Goal: Task Accomplishment & Management: Manage account settings

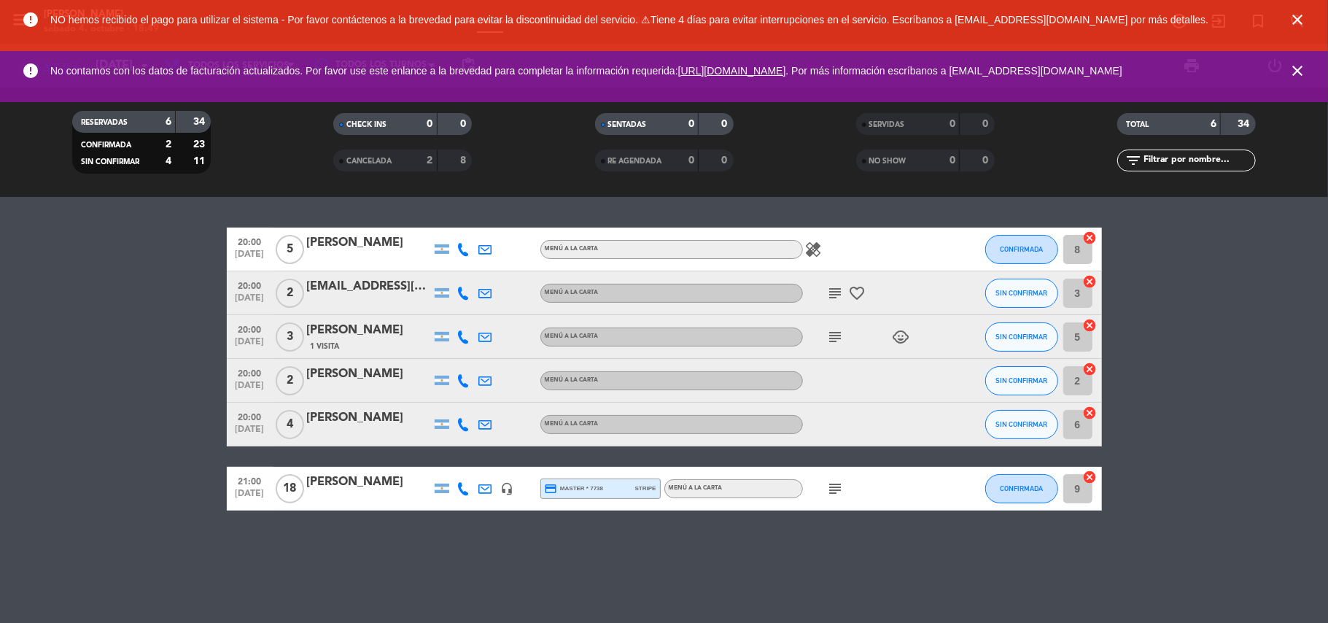
click at [1082, 491] on input "9" at bounding box center [1077, 488] width 29 height 29
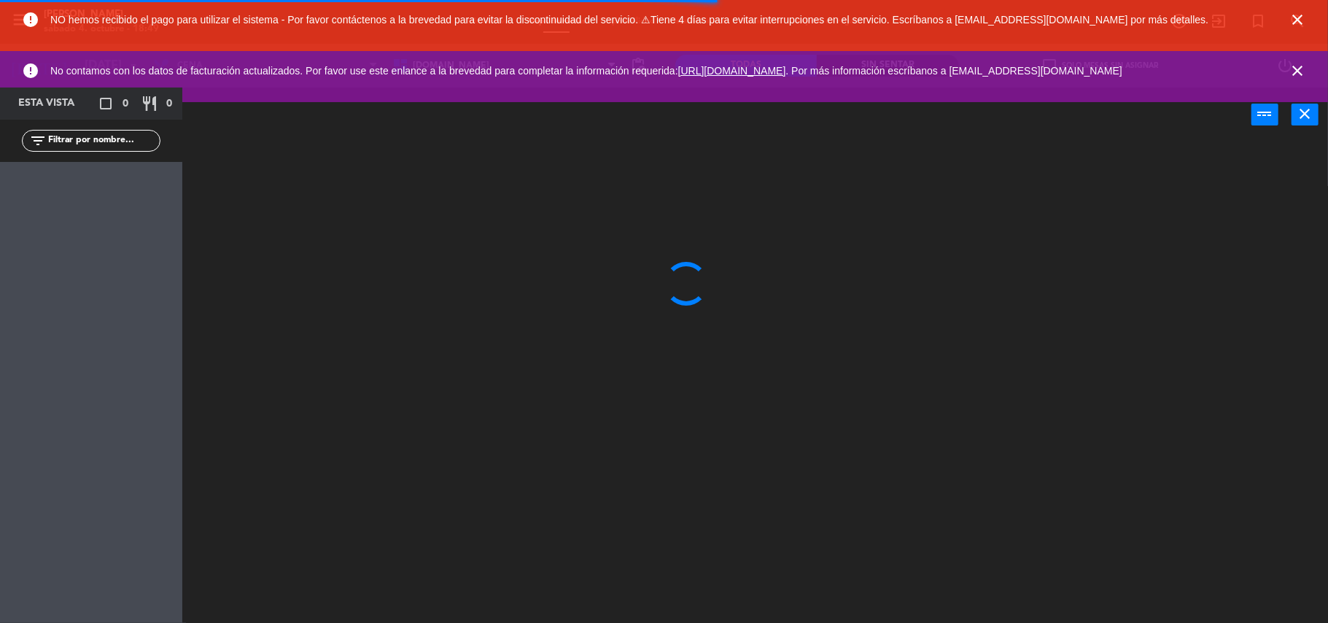
click at [1293, 20] on icon "close" at bounding box center [1298, 20] width 18 height 18
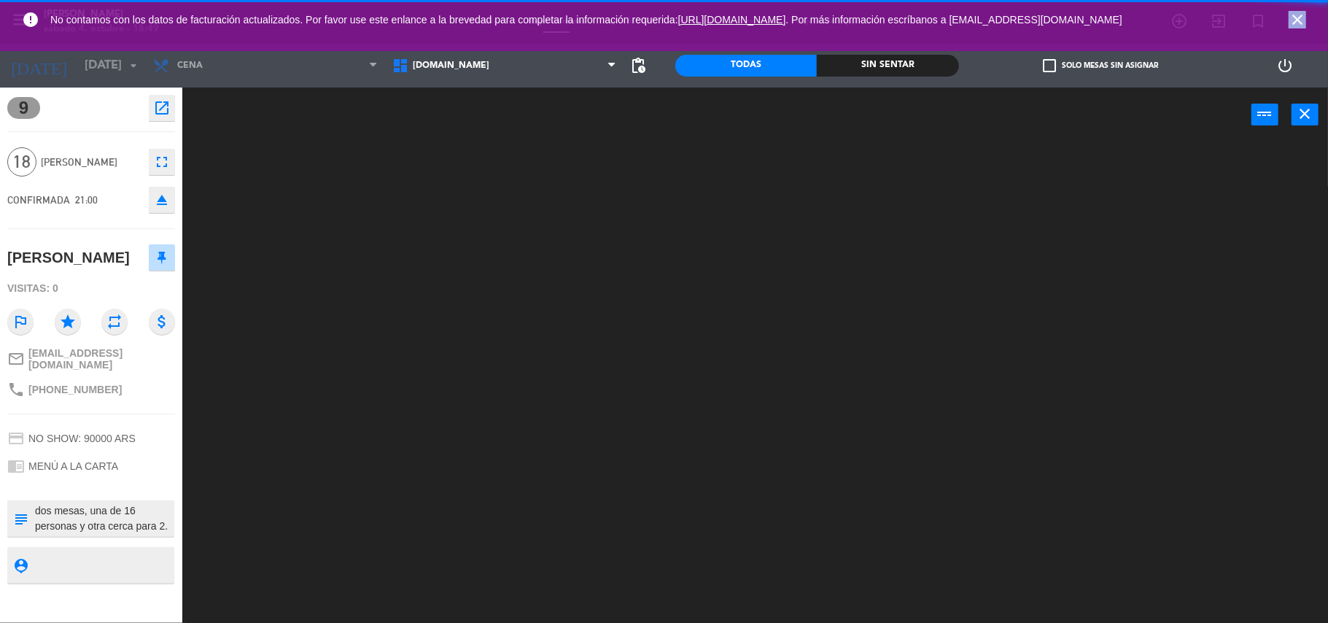
click at [1295, 18] on icon "close" at bounding box center [1298, 20] width 18 height 18
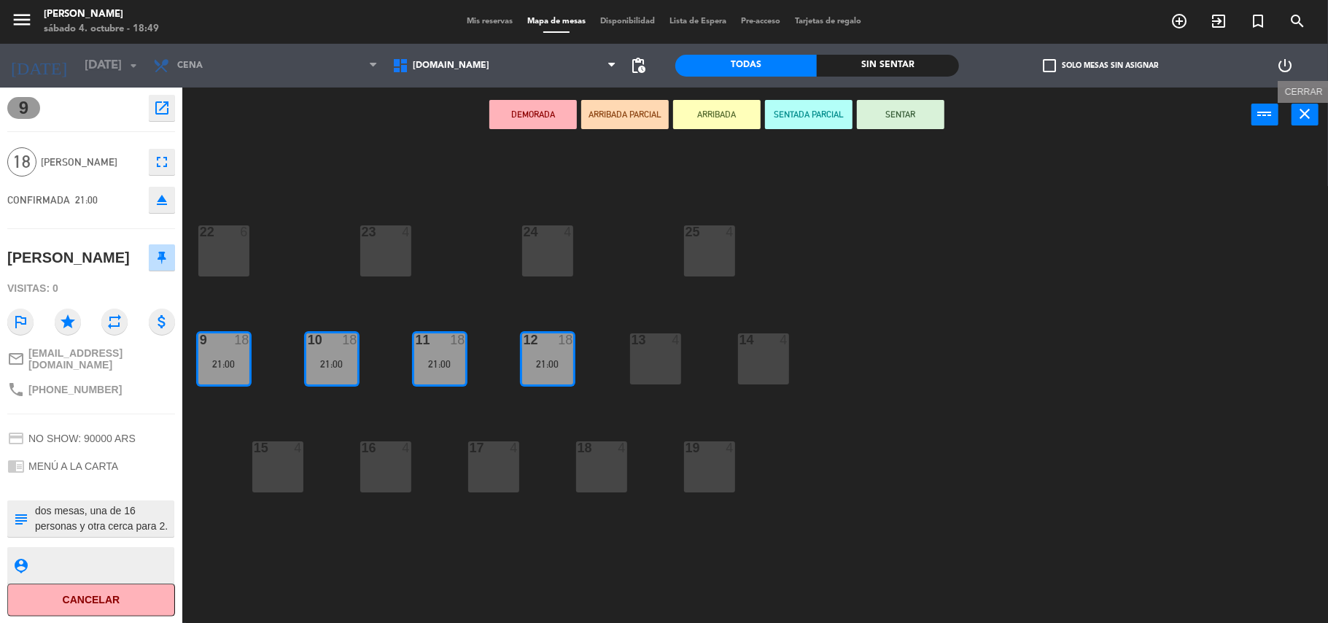
click at [1311, 108] on icon "close" at bounding box center [1306, 114] width 18 height 18
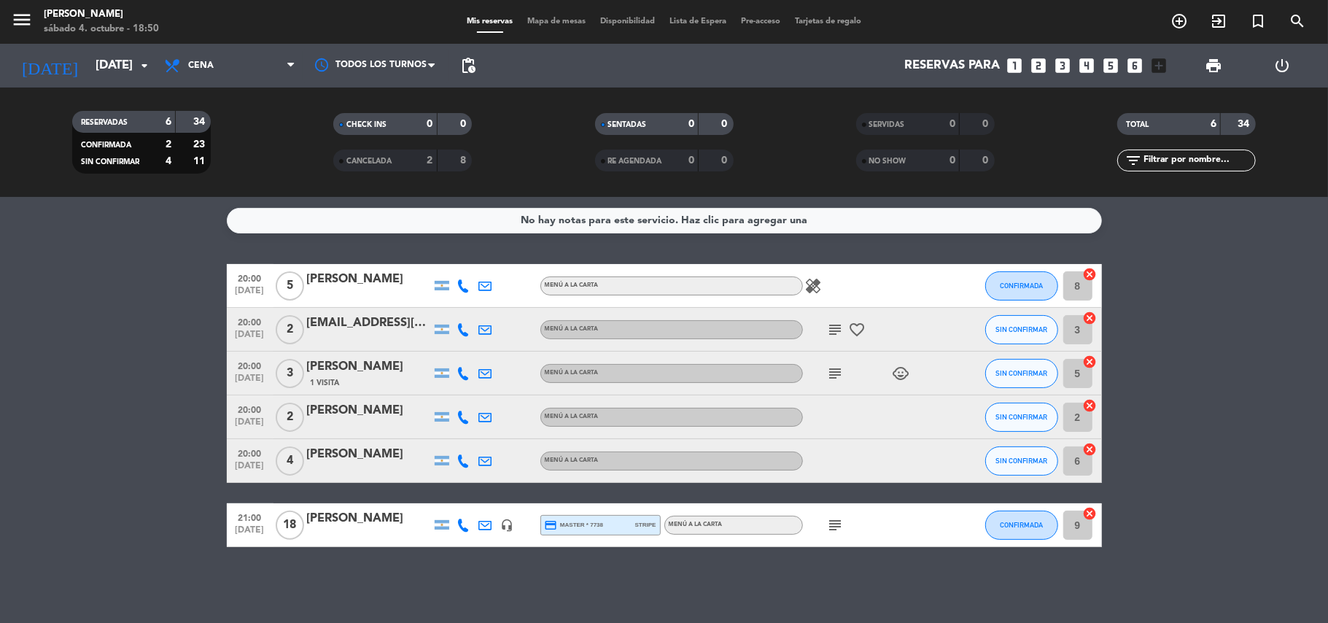
click at [1077, 414] on input "2" at bounding box center [1077, 417] width 29 height 29
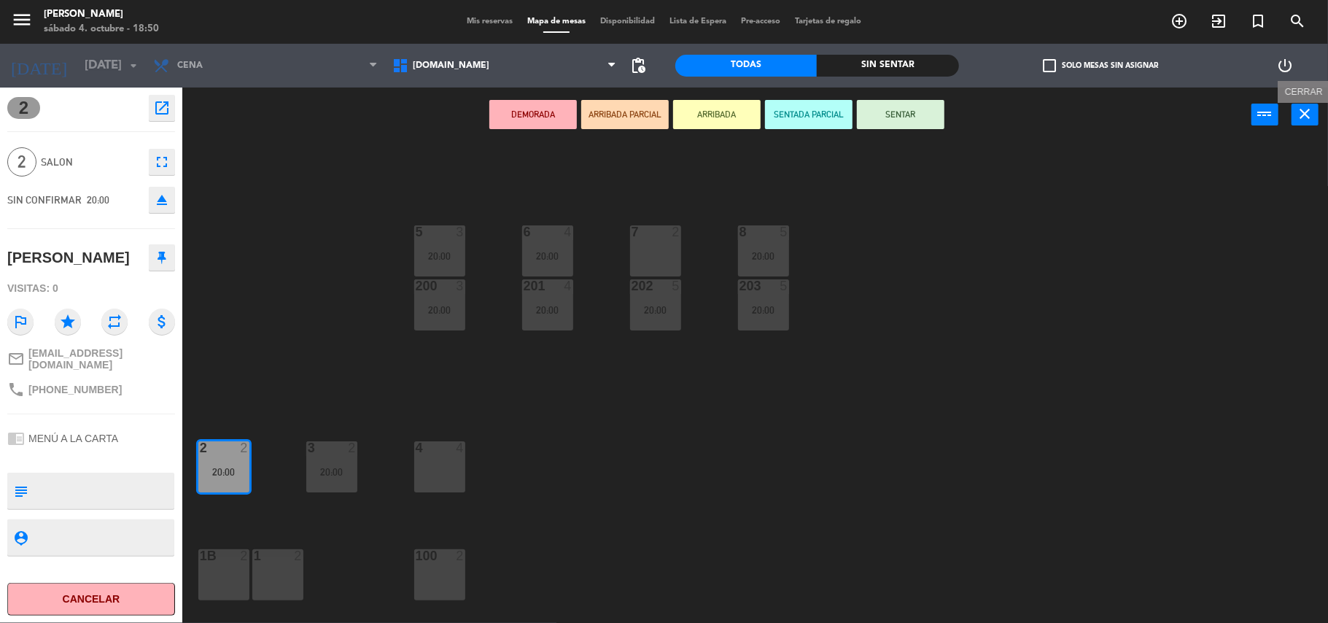
click at [1311, 115] on icon "close" at bounding box center [1306, 114] width 18 height 18
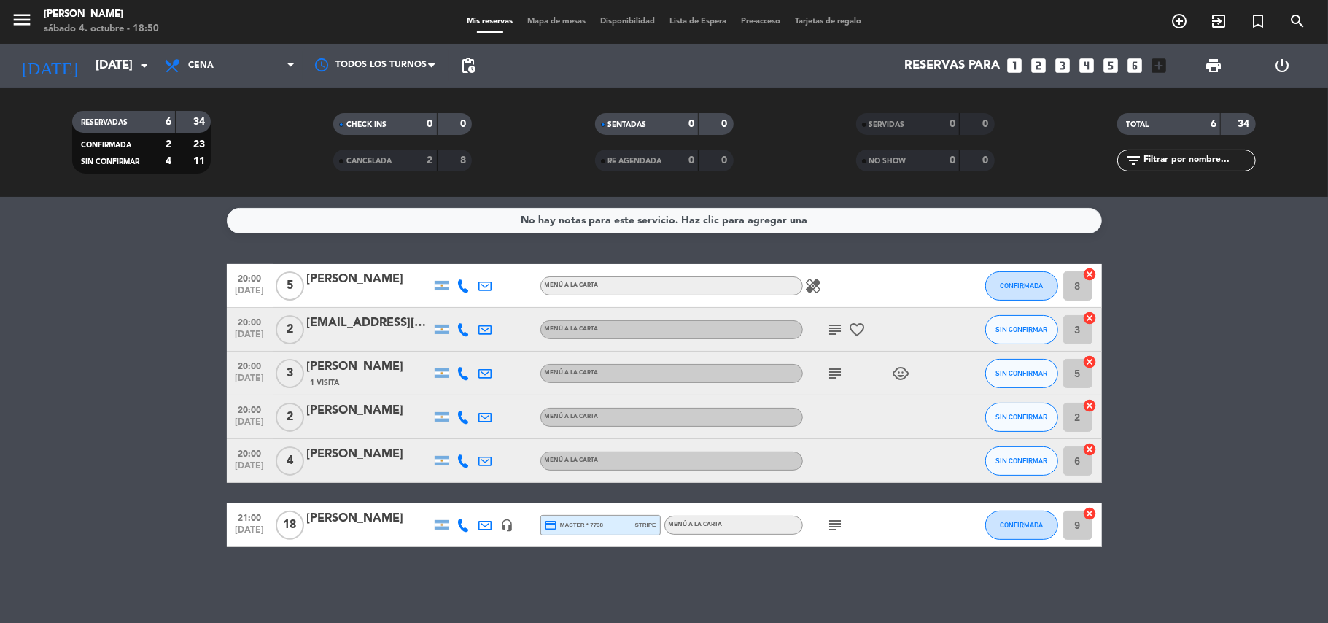
click at [1075, 281] on input "8" at bounding box center [1077, 285] width 29 height 29
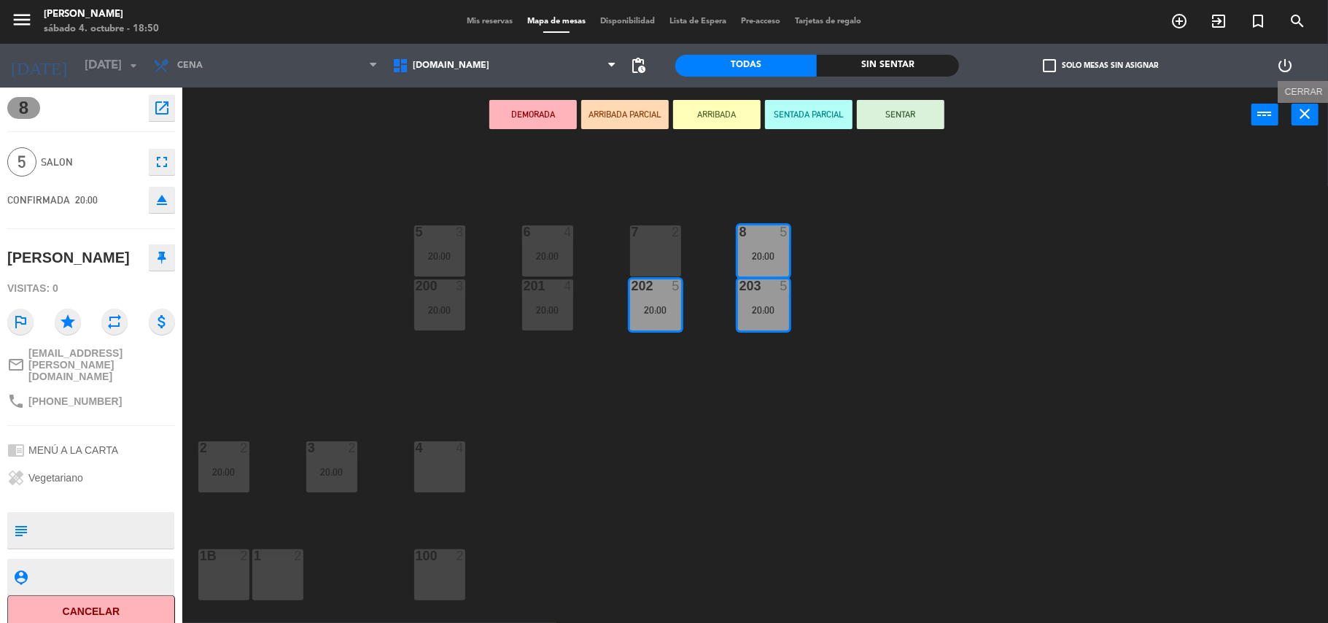
click at [1300, 104] on button "close" at bounding box center [1305, 115] width 27 height 22
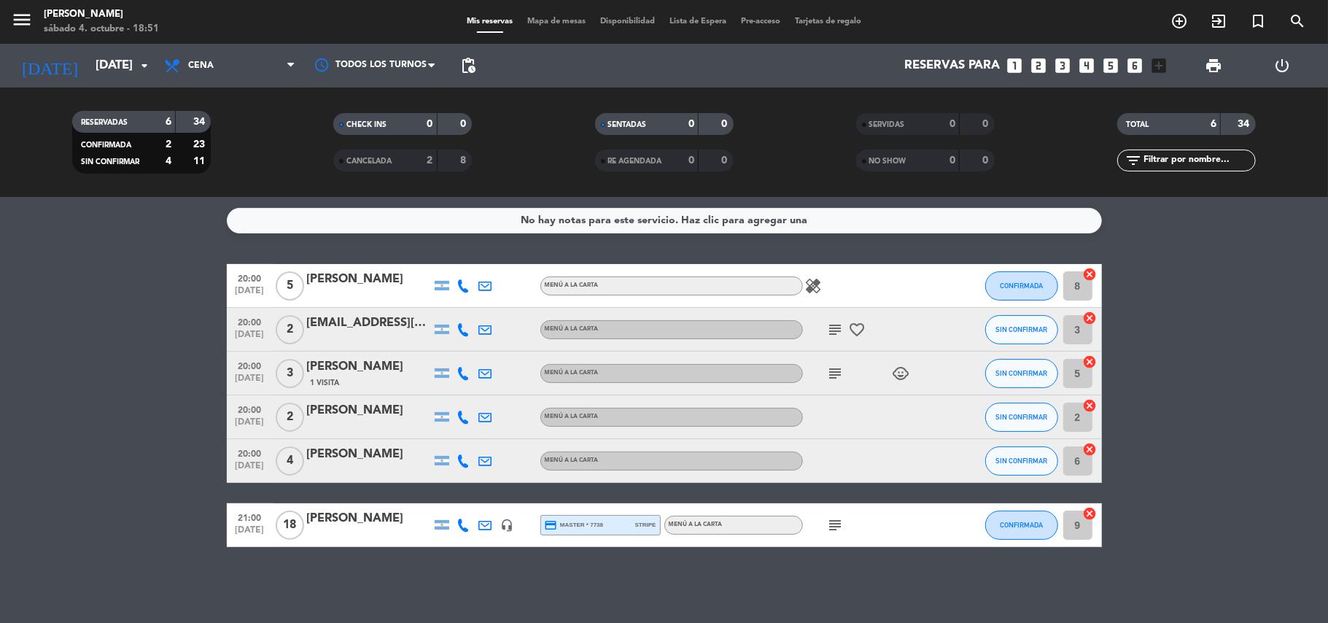
click at [1075, 377] on input "5" at bounding box center [1077, 373] width 29 height 29
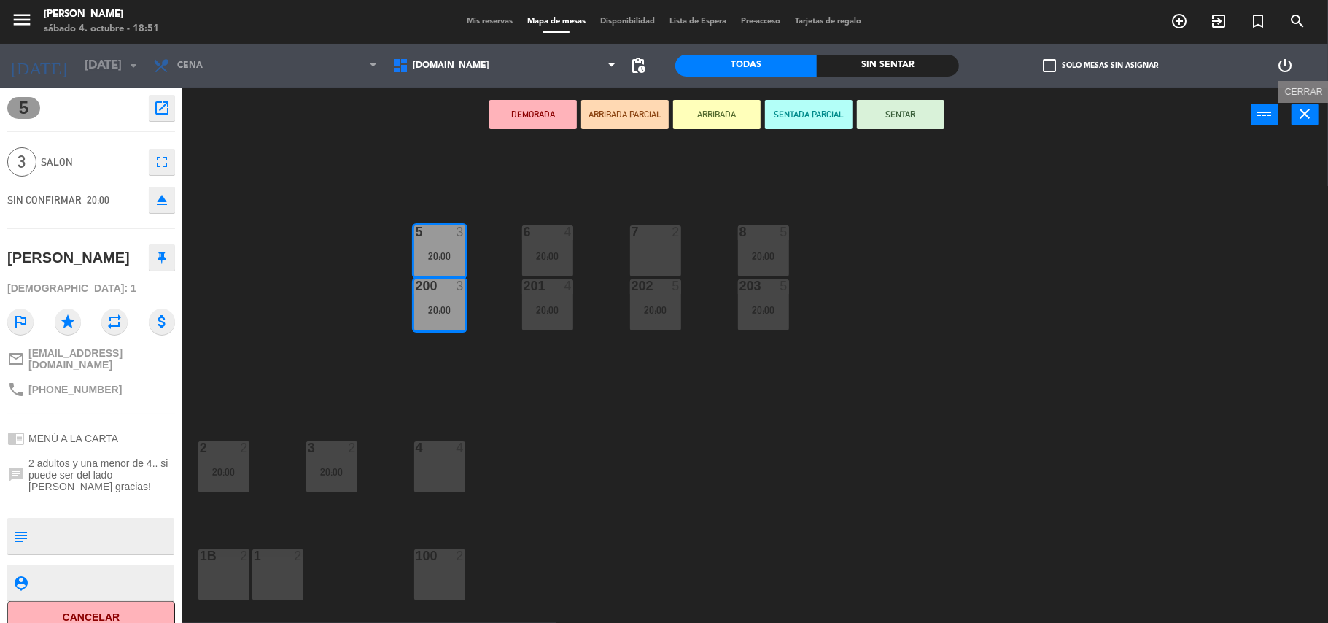
click at [1307, 123] on button "close" at bounding box center [1305, 115] width 27 height 22
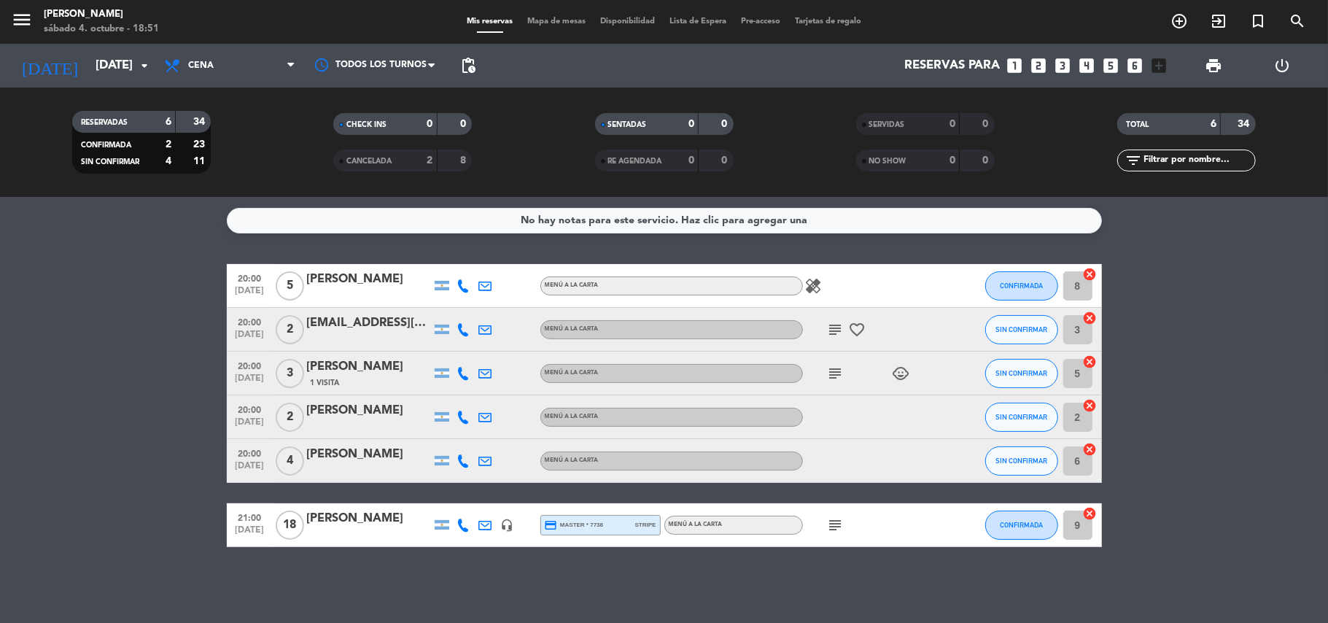
click at [1079, 372] on input "5" at bounding box center [1077, 373] width 29 height 29
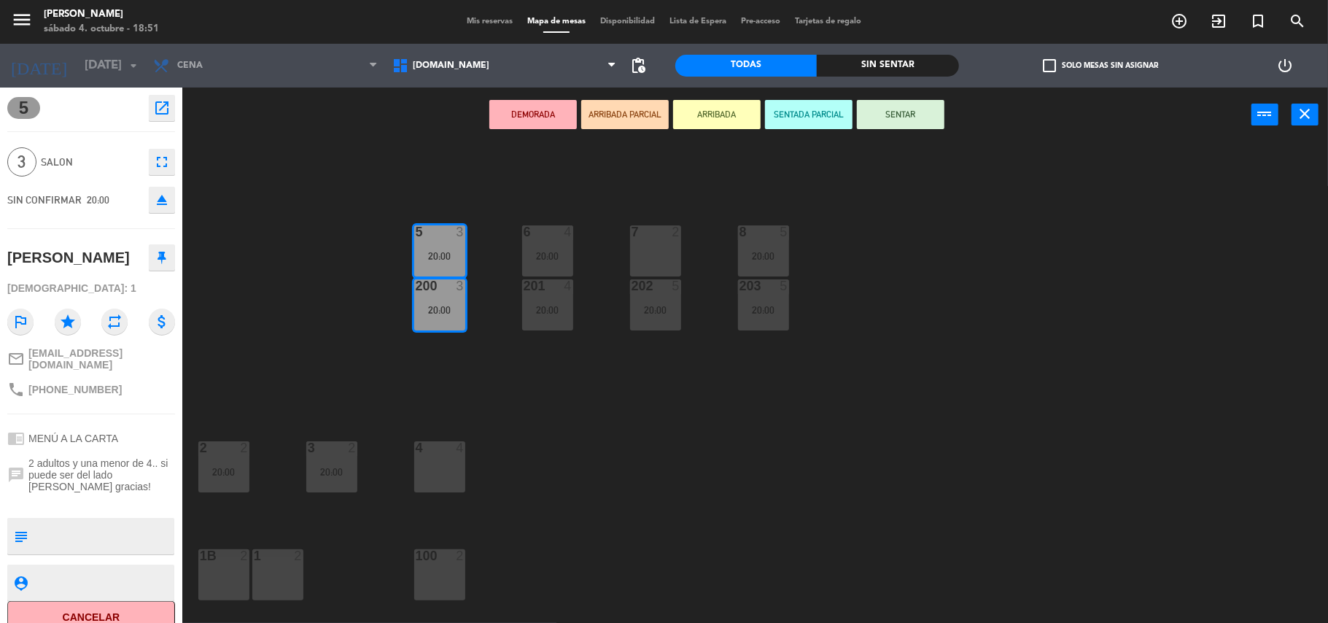
click at [441, 451] on div at bounding box center [439, 447] width 24 height 13
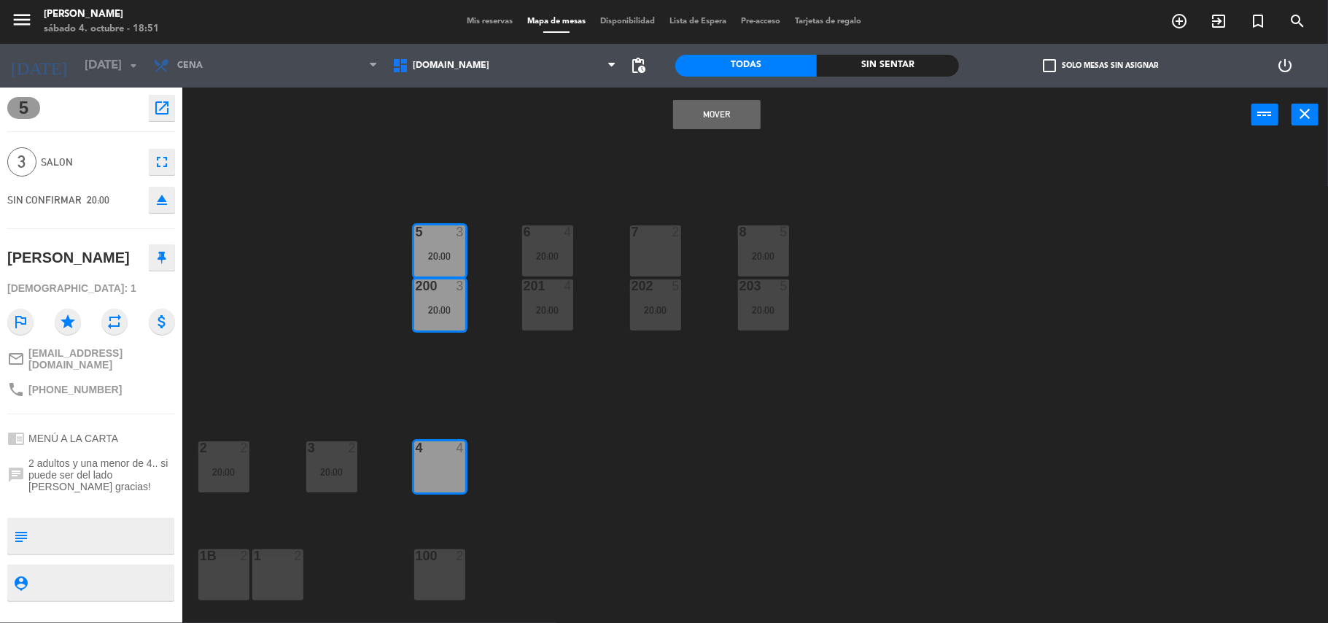
click at [727, 103] on button "Mover" at bounding box center [717, 114] width 88 height 29
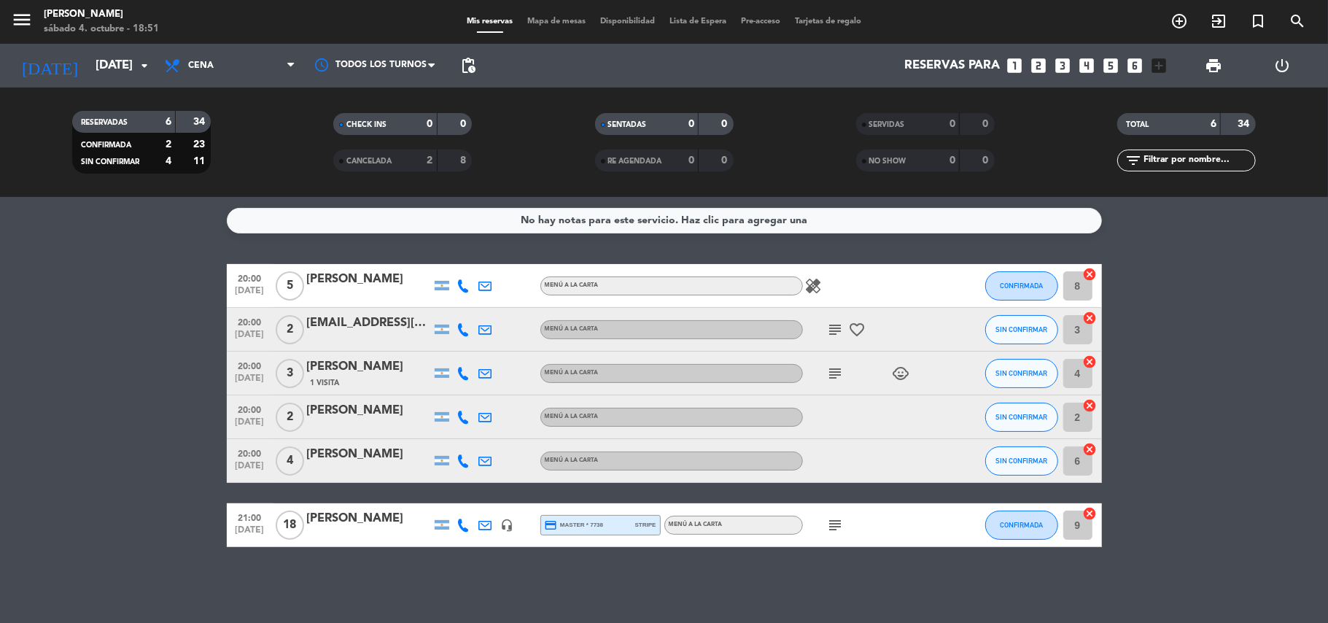
click at [1074, 456] on input "6" at bounding box center [1077, 460] width 29 height 29
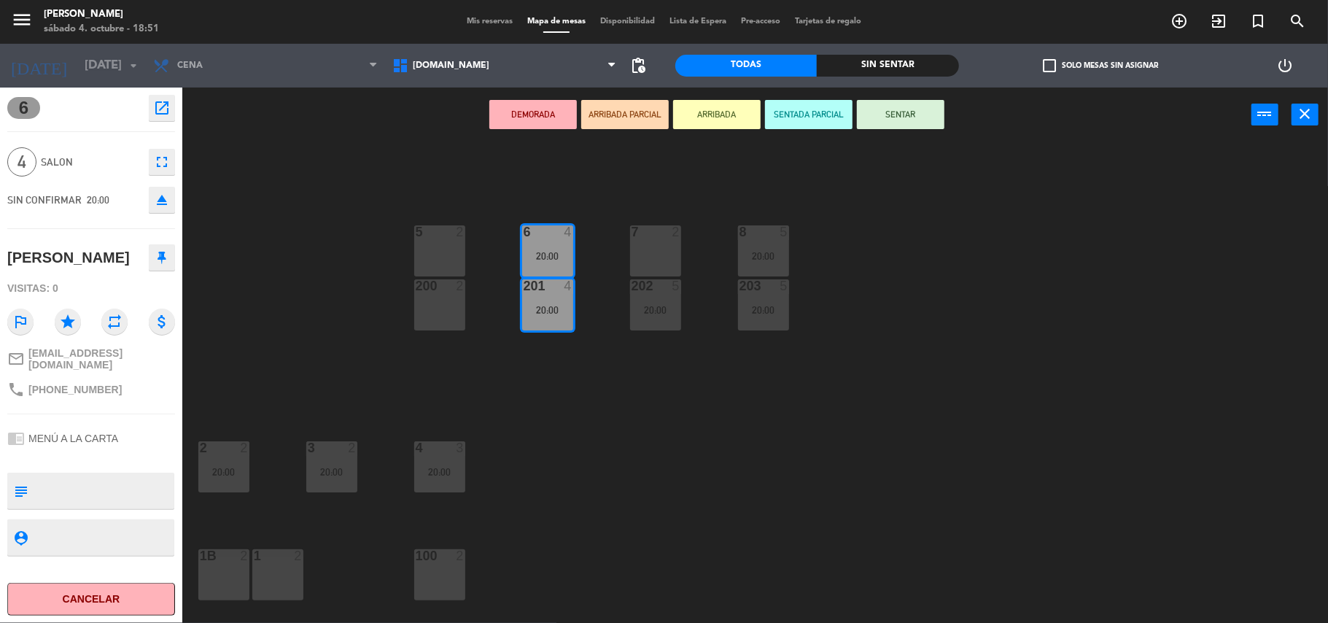
click at [265, 579] on div "1 2" at bounding box center [277, 574] width 51 height 51
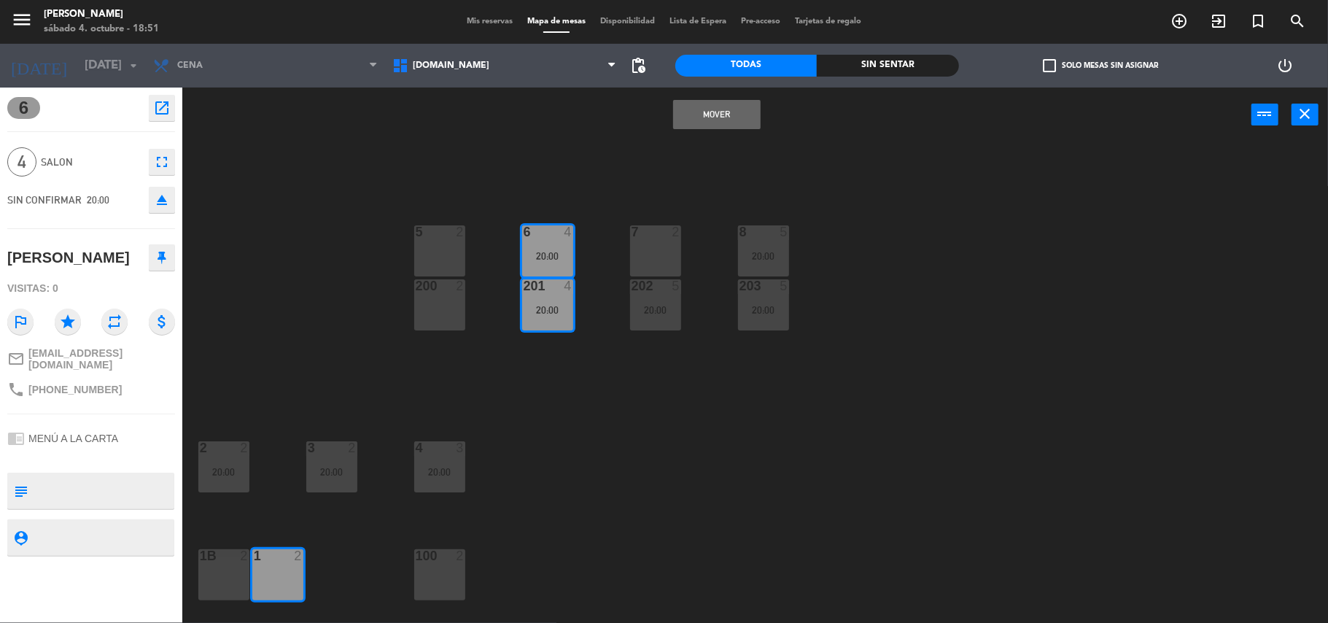
click at [214, 567] on div "1B 2" at bounding box center [223, 574] width 51 height 51
click at [735, 123] on button "Mover y Unir" at bounding box center [717, 114] width 88 height 29
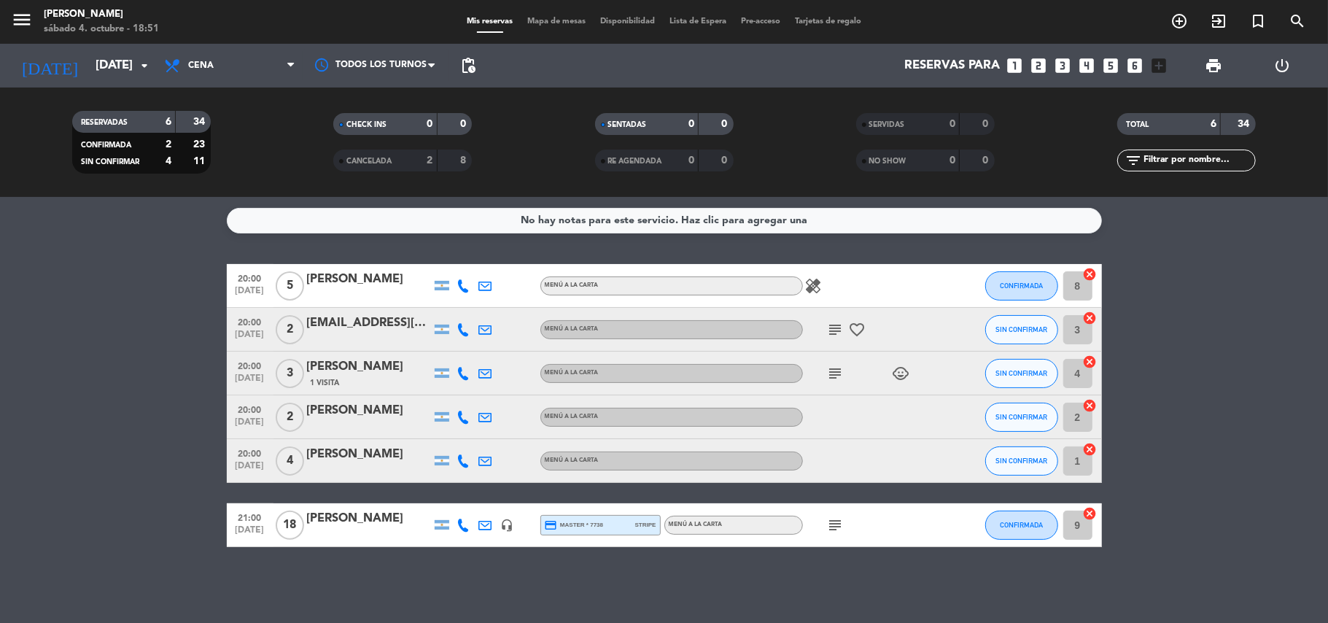
click at [1074, 413] on input "2" at bounding box center [1077, 417] width 29 height 29
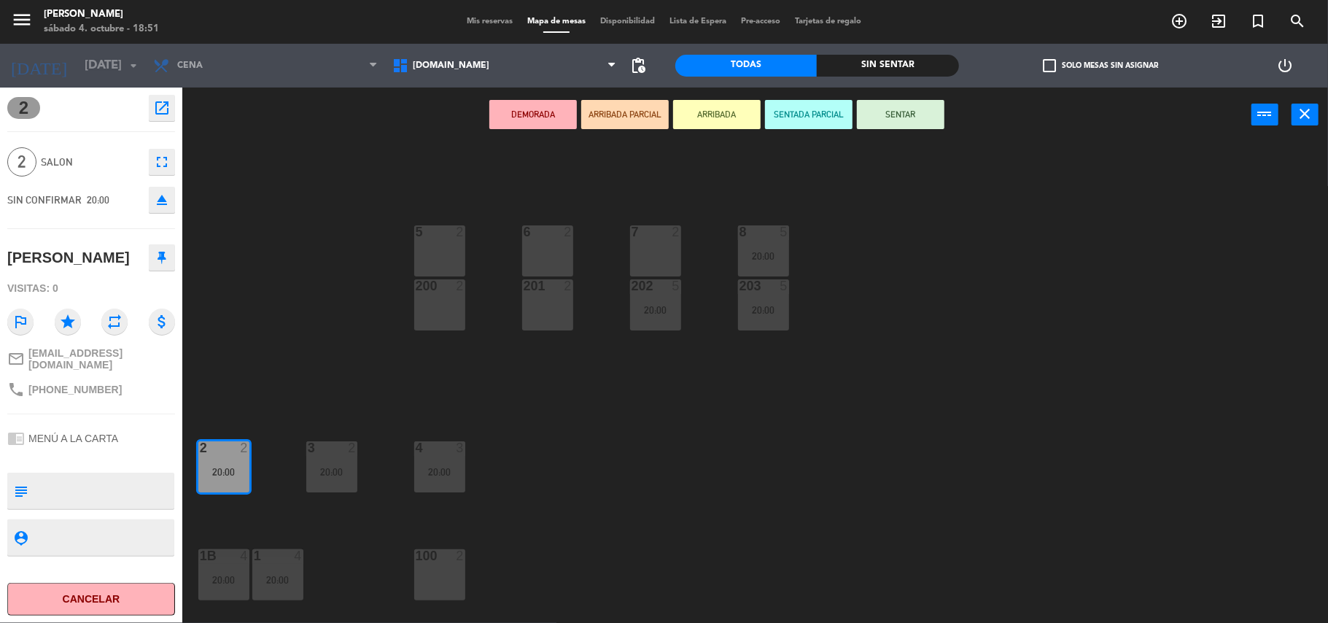
click at [455, 573] on div "100 2" at bounding box center [439, 574] width 51 height 51
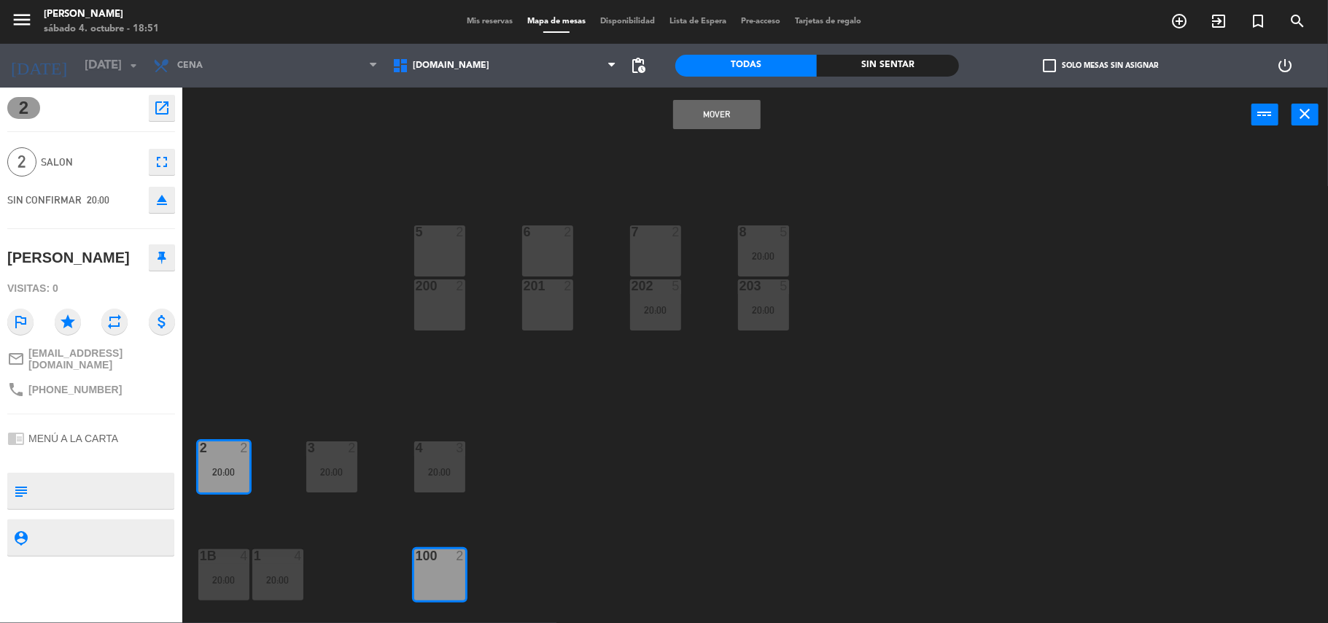
click at [731, 102] on button "Mover" at bounding box center [717, 114] width 88 height 29
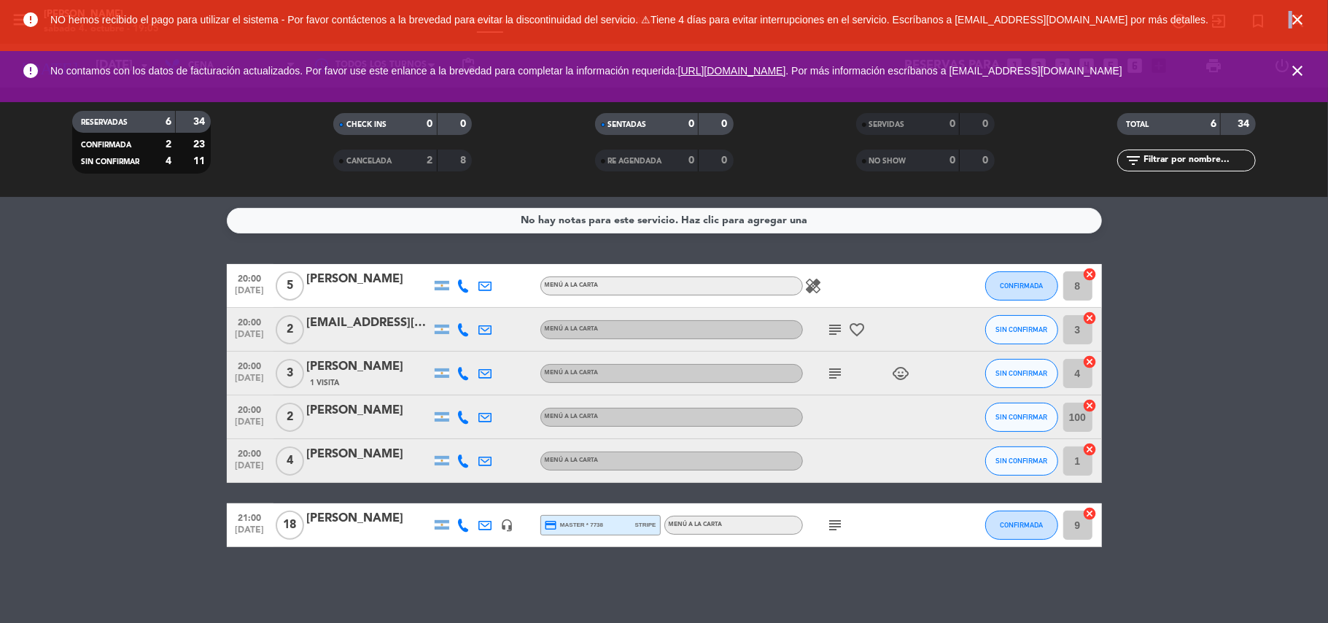
click at [1292, 15] on icon "close" at bounding box center [1298, 20] width 18 height 18
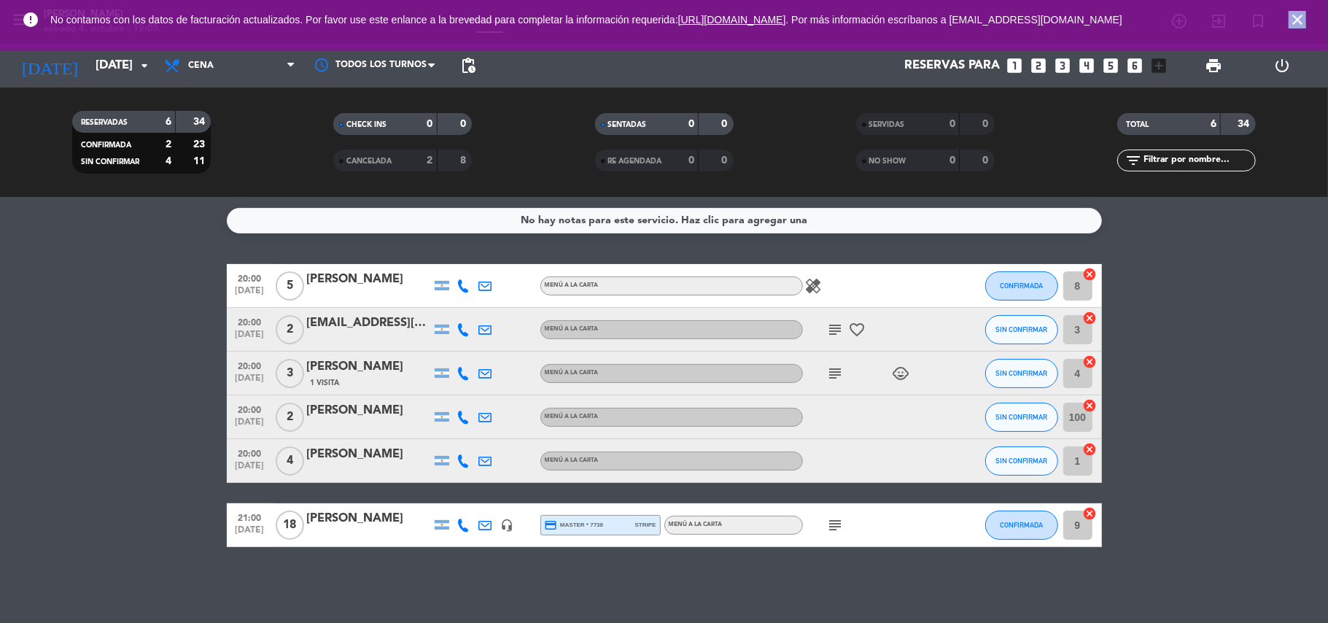
click at [1292, 15] on icon "close" at bounding box center [1298, 20] width 18 height 18
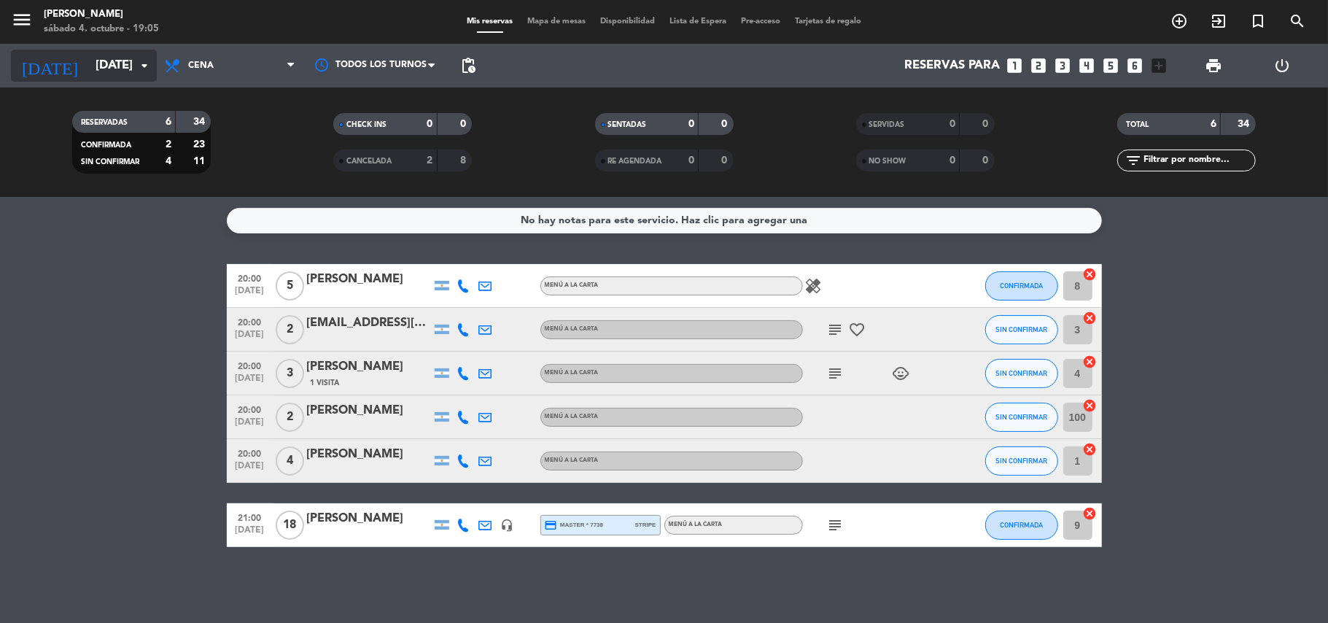
click at [106, 79] on div "[DATE] [DATE] arrow_drop_down" at bounding box center [84, 66] width 146 height 32
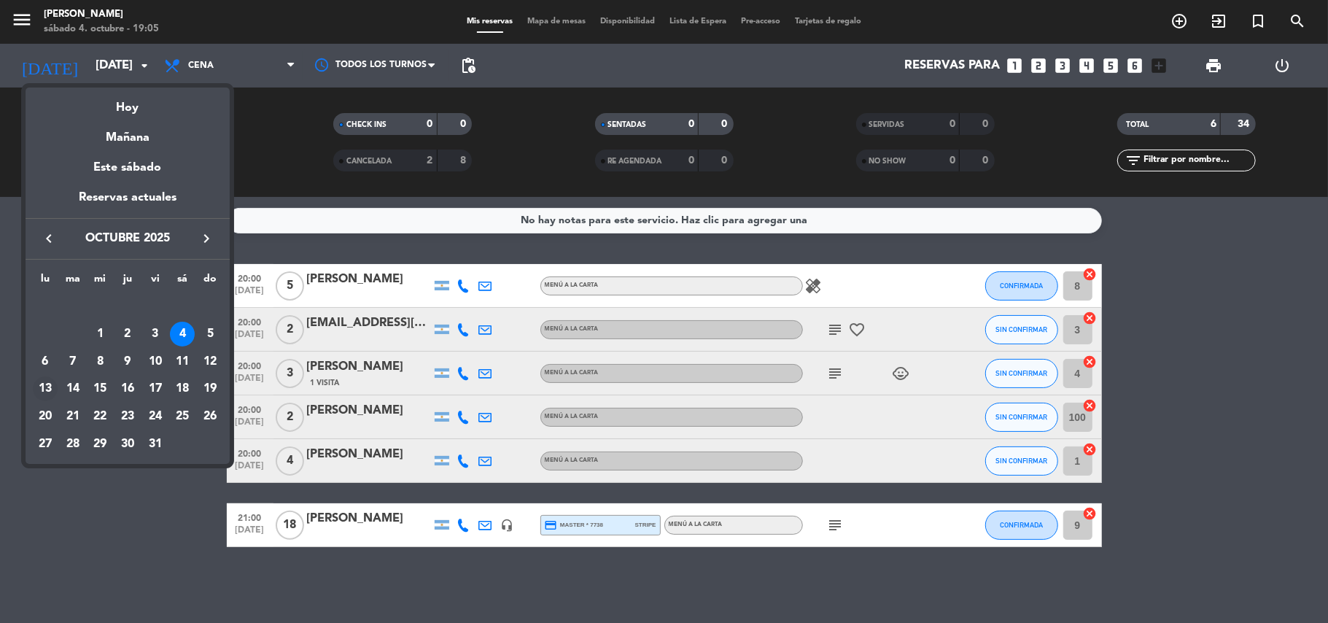
click at [47, 387] on div "13" at bounding box center [45, 388] width 25 height 25
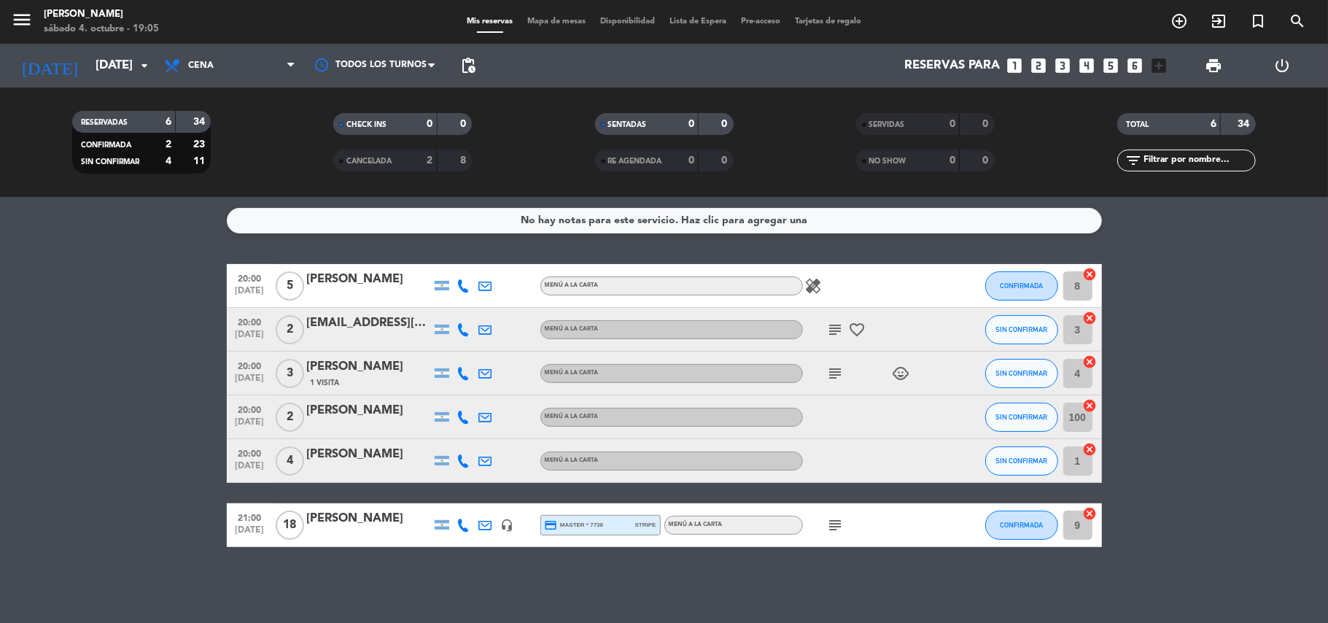
type input "[DATE]"
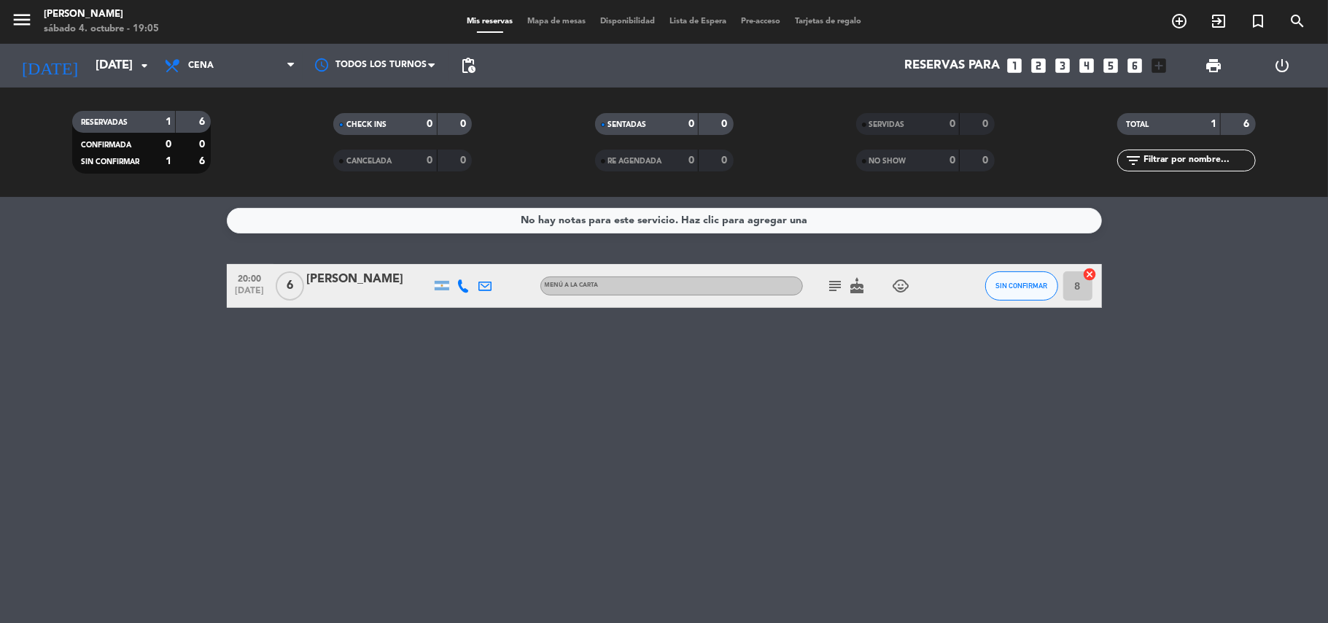
click at [395, 277] on div "[PERSON_NAME]" at bounding box center [369, 279] width 124 height 19
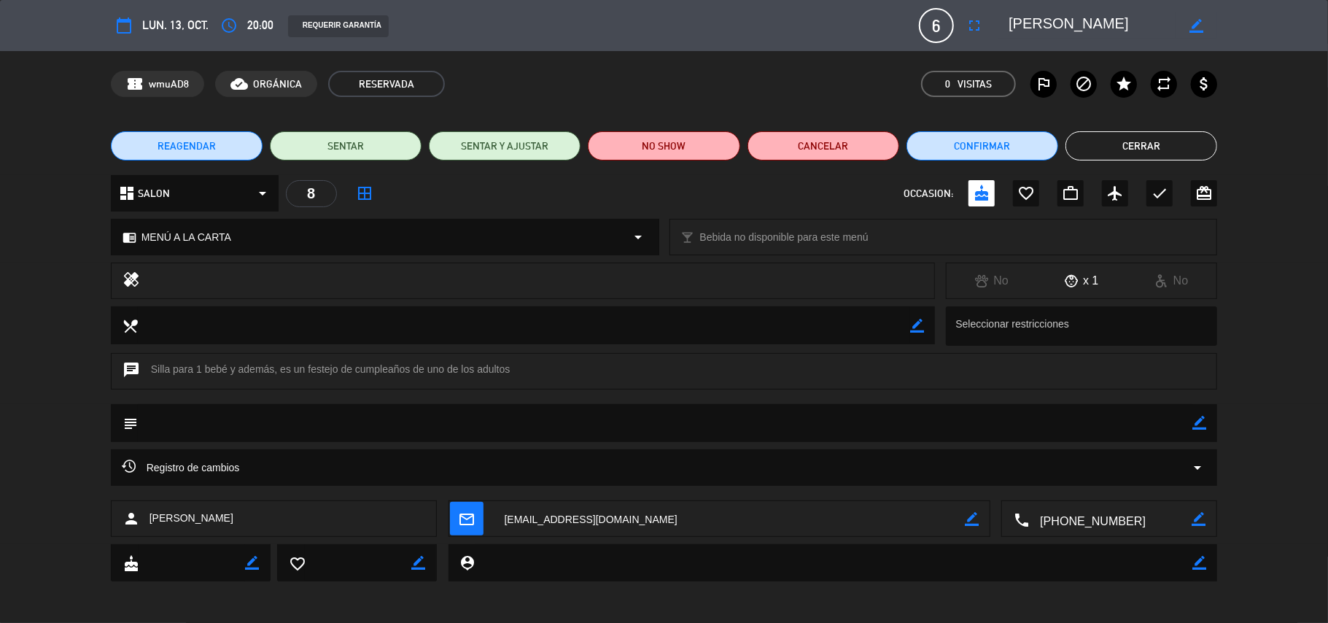
click at [1034, 22] on textarea at bounding box center [1092, 25] width 167 height 26
click at [1033, 22] on textarea at bounding box center [1092, 25] width 167 height 26
click at [1069, 512] on textarea at bounding box center [1110, 519] width 163 height 36
click at [1139, 483] on span "content_paste" at bounding box center [1138, 483] width 11 height 11
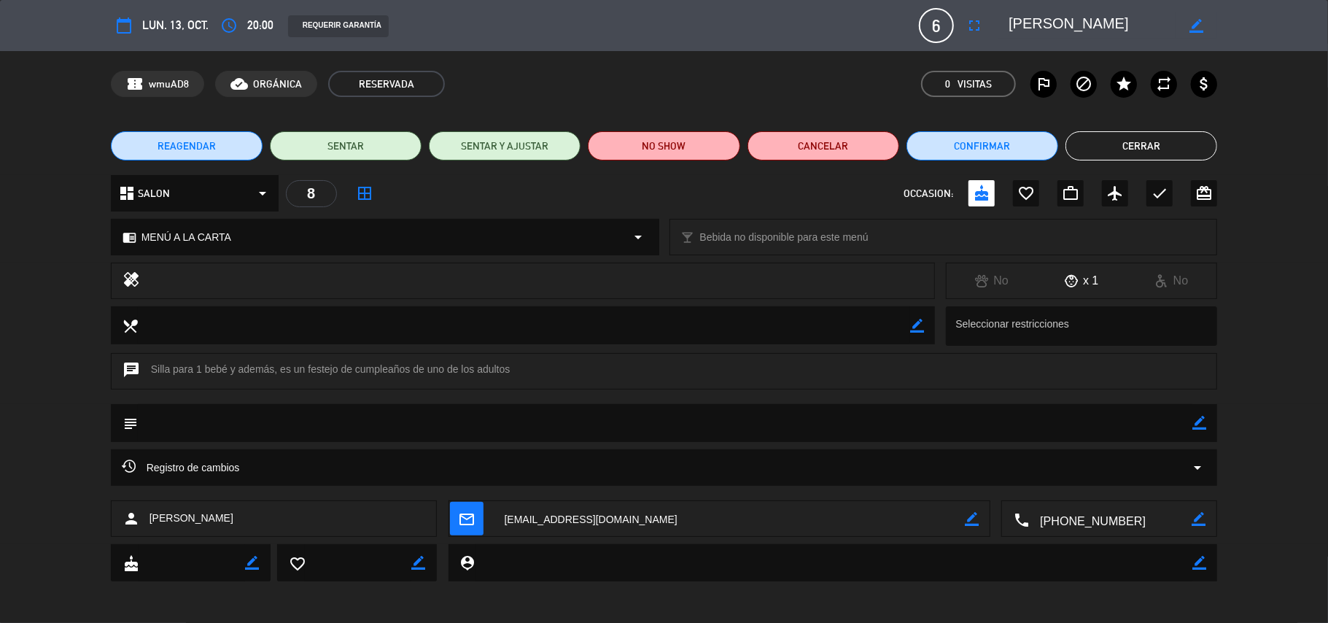
click at [598, 515] on textarea at bounding box center [730, 519] width 472 height 36
click at [593, 526] on textarea at bounding box center [730, 519] width 472 height 36
click at [1157, 147] on button "Cerrar" at bounding box center [1142, 145] width 152 height 29
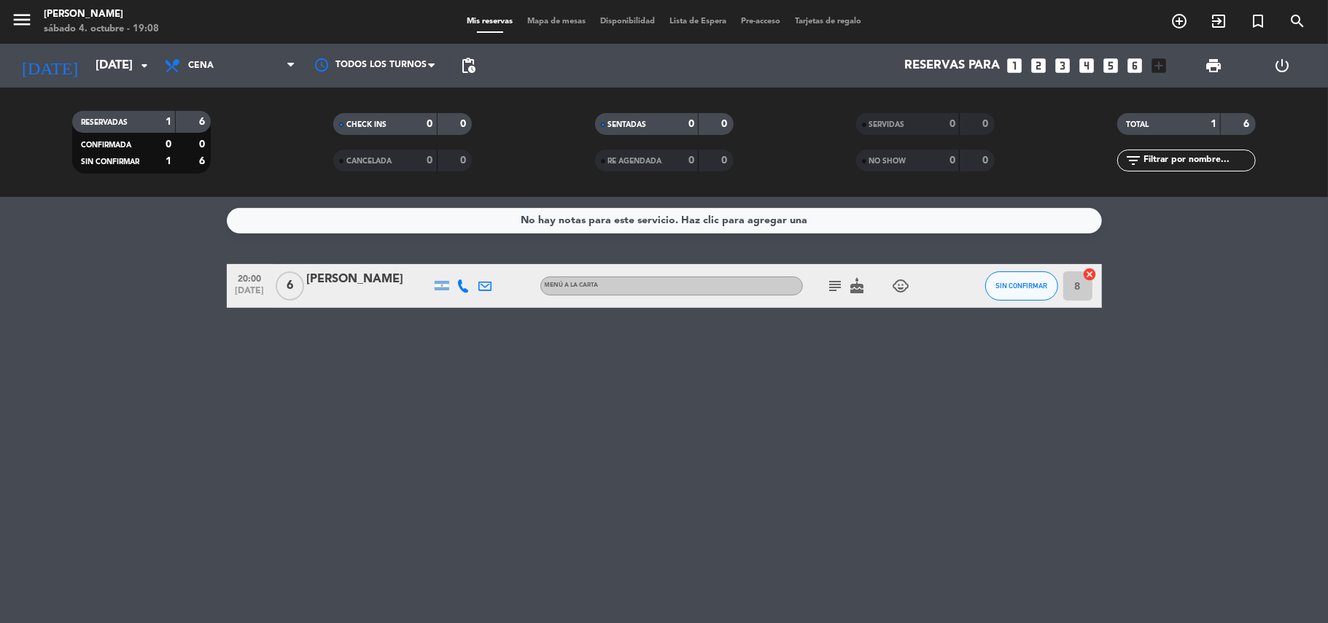
click at [1081, 295] on input "8" at bounding box center [1077, 285] width 29 height 29
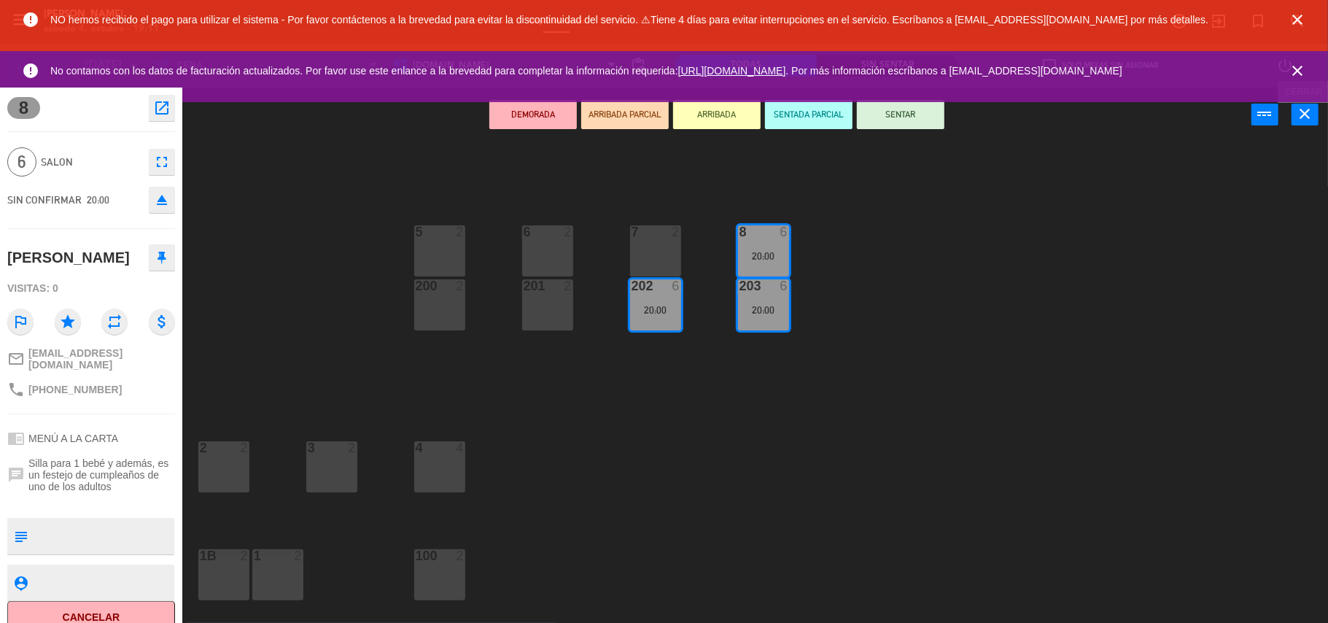
click at [1300, 111] on icon "close" at bounding box center [1306, 114] width 18 height 18
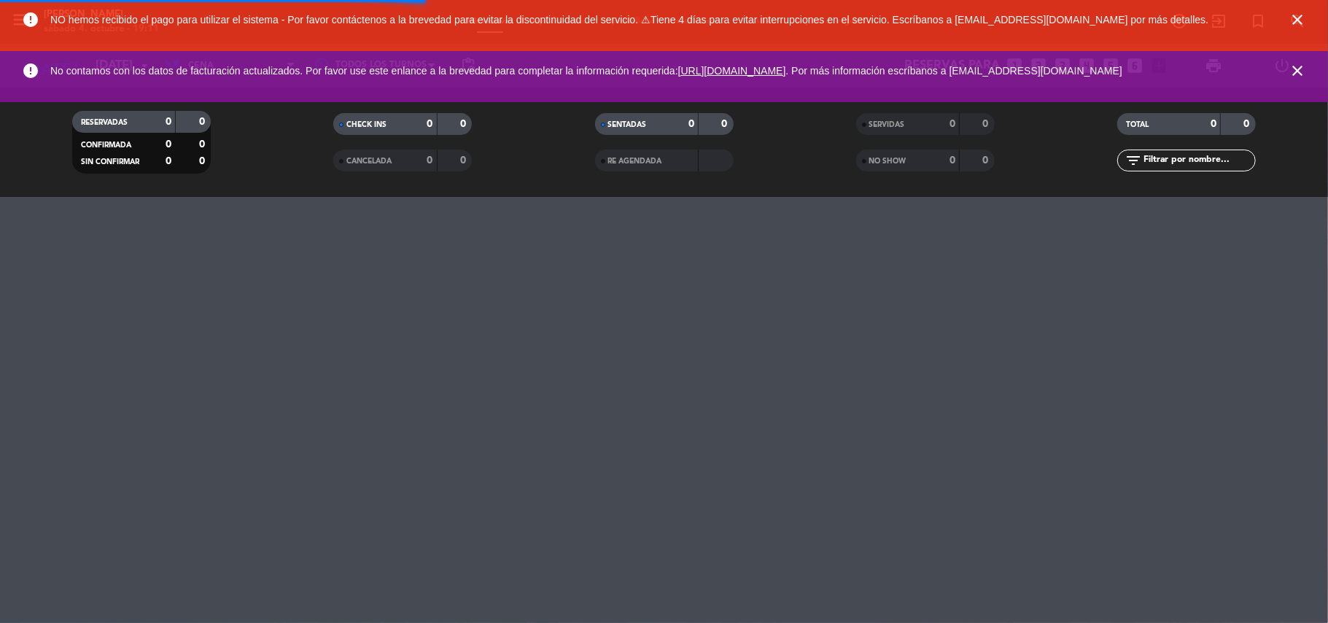
click at [1303, 74] on icon "close" at bounding box center [1298, 71] width 18 height 18
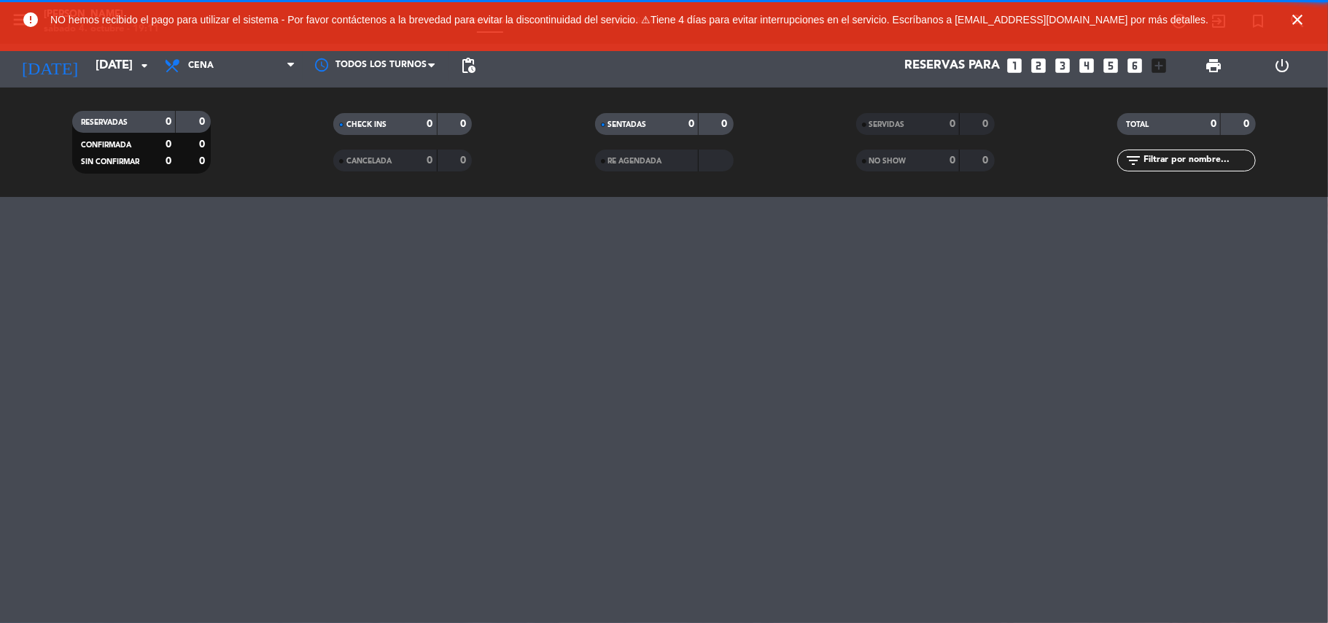
click at [1297, 18] on icon "close" at bounding box center [1298, 20] width 18 height 18
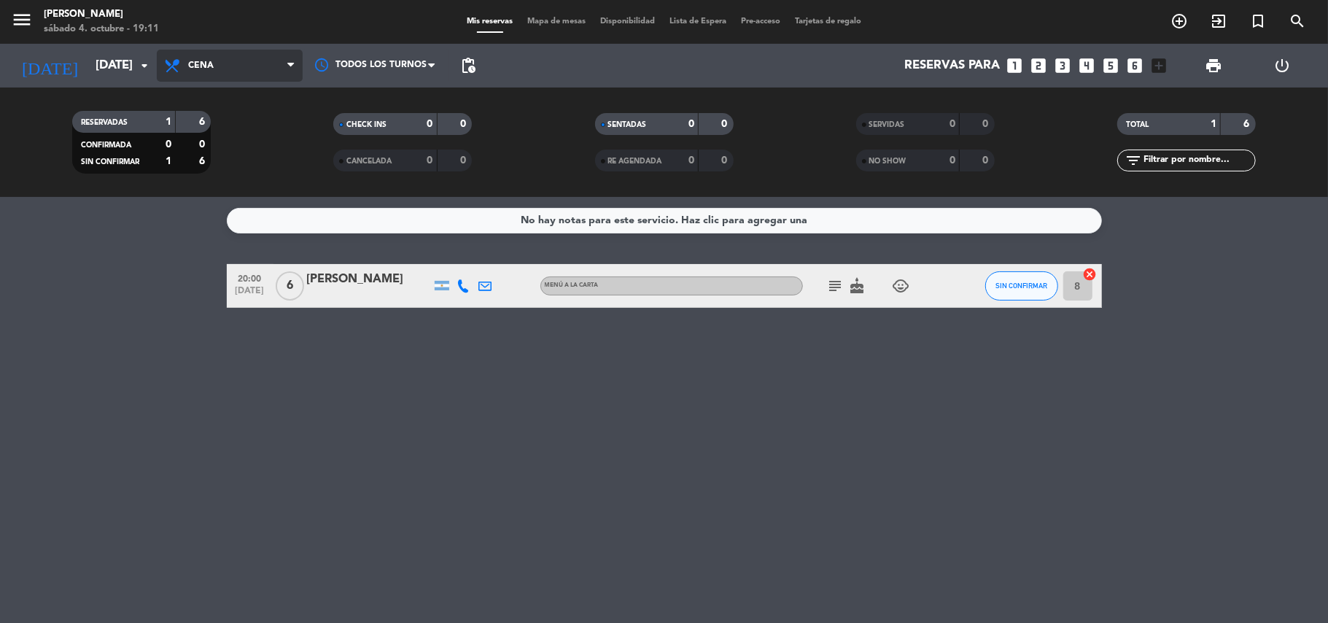
click at [206, 59] on span "Cena" at bounding box center [230, 66] width 146 height 32
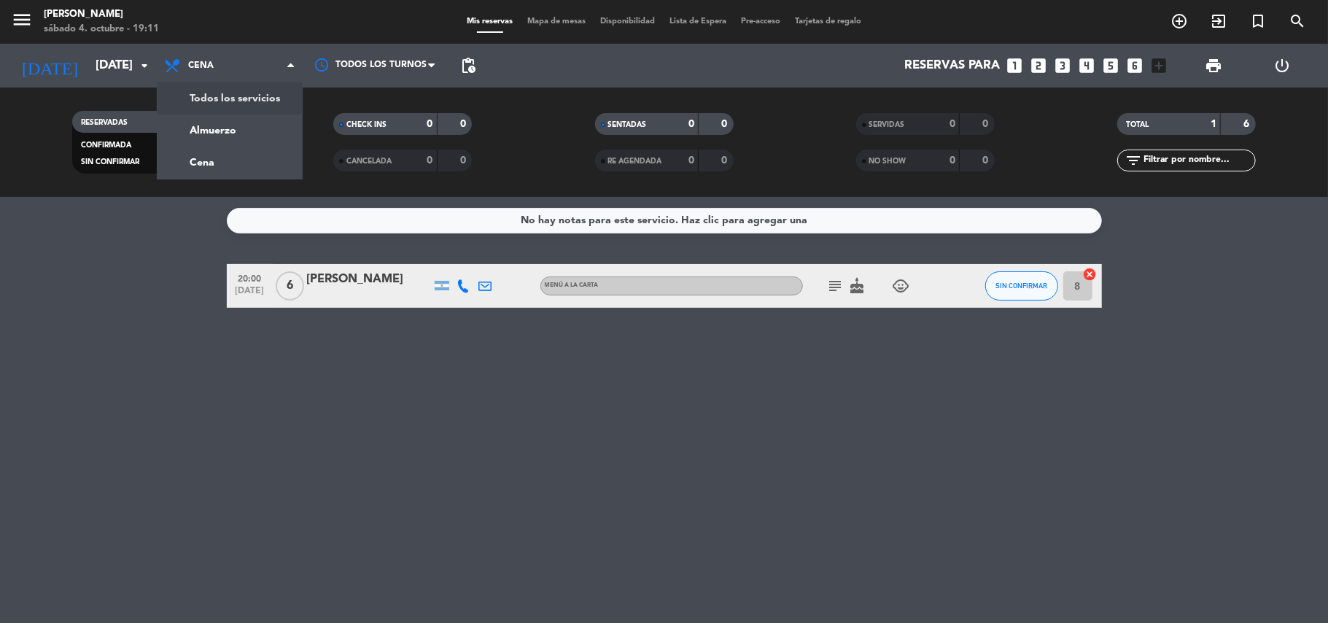
click at [270, 92] on div "menu [PERSON_NAME][DATE] 4. octubre - 19:11 Mis reservas Mapa de mesas Disponib…" at bounding box center [664, 98] width 1328 height 197
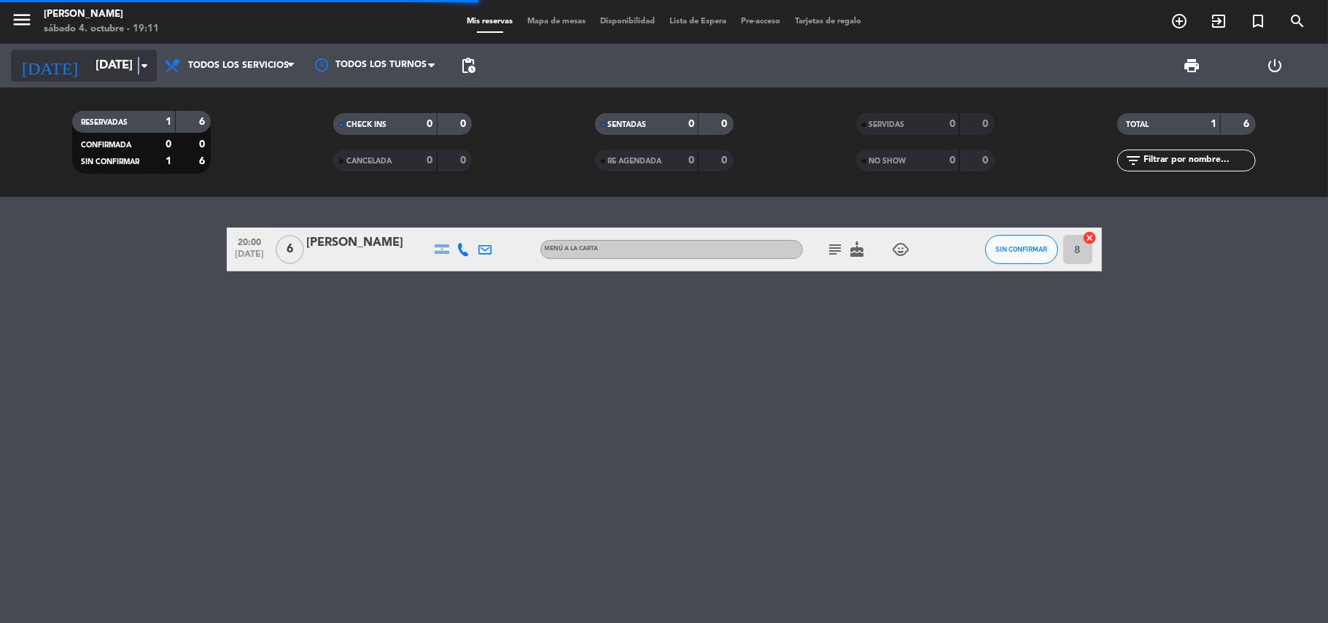
click at [139, 61] on icon "arrow_drop_down" at bounding box center [145, 66] width 18 height 18
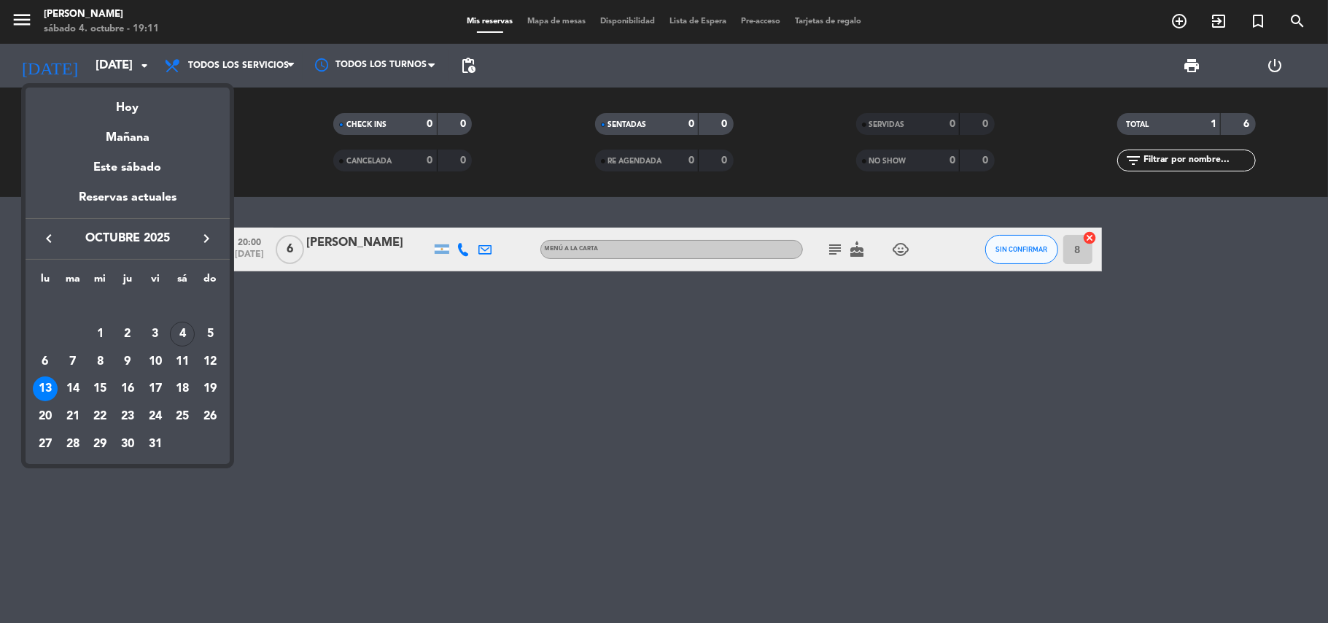
click at [217, 330] on div "5" at bounding box center [210, 334] width 25 height 25
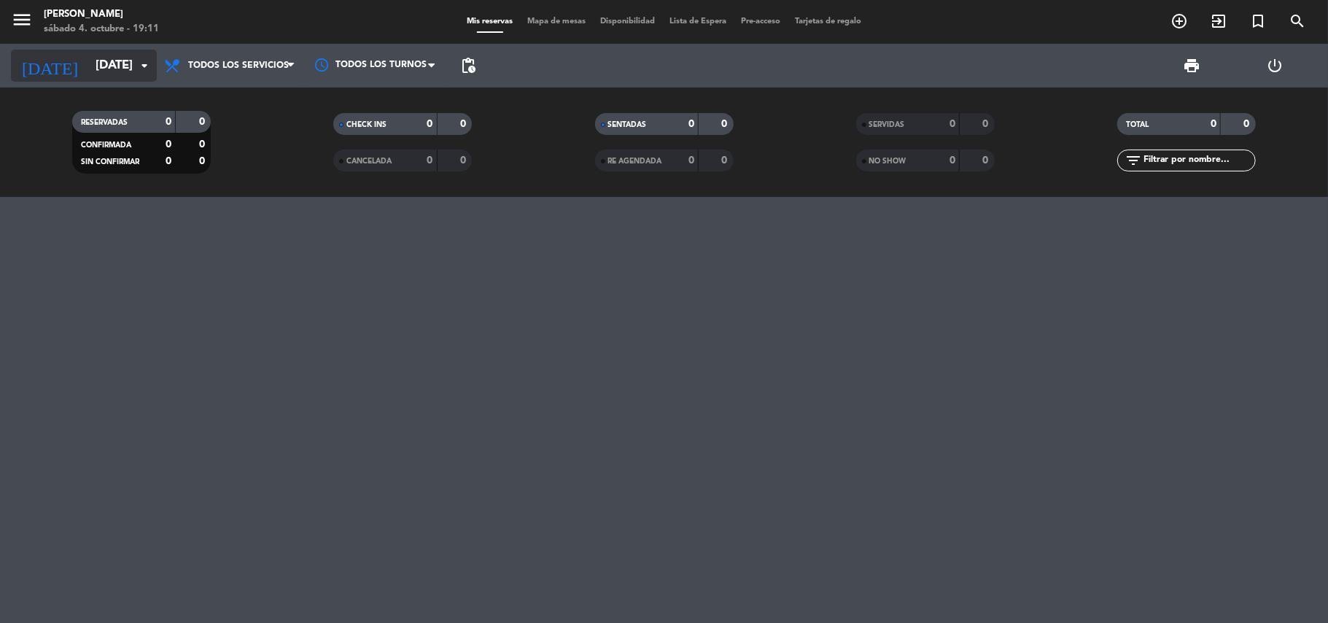
click at [106, 61] on input "[DATE]" at bounding box center [167, 66] width 158 height 28
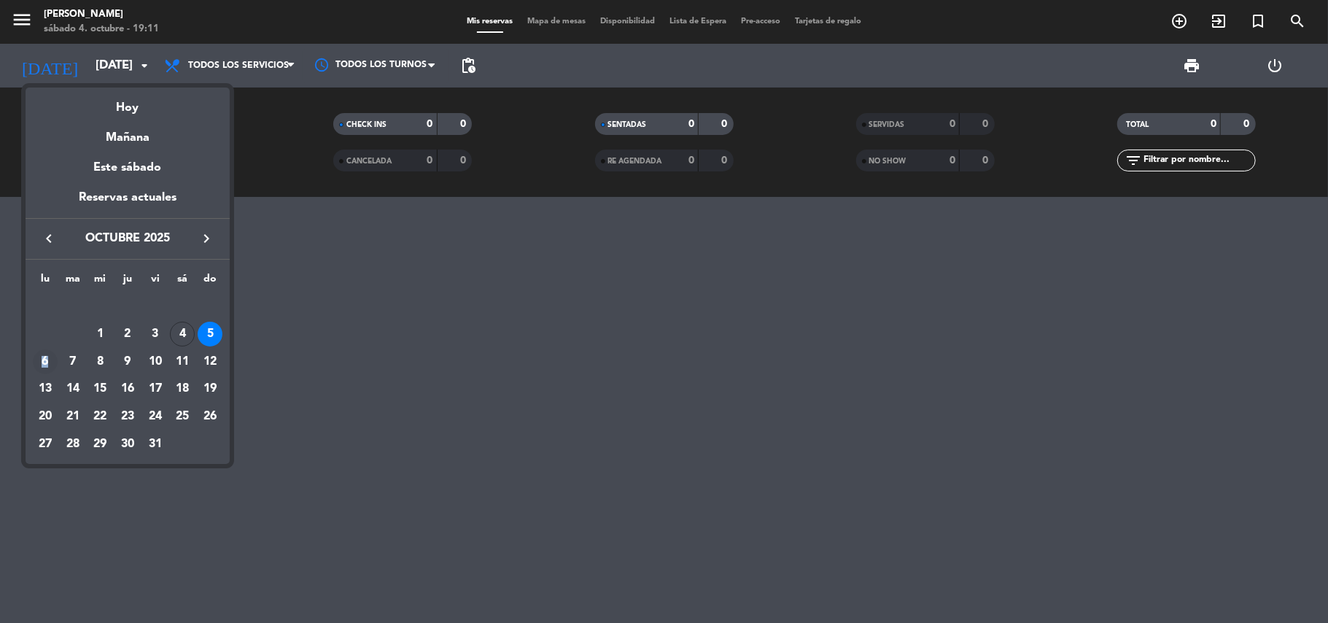
click at [47, 362] on div "6" at bounding box center [45, 361] width 25 height 25
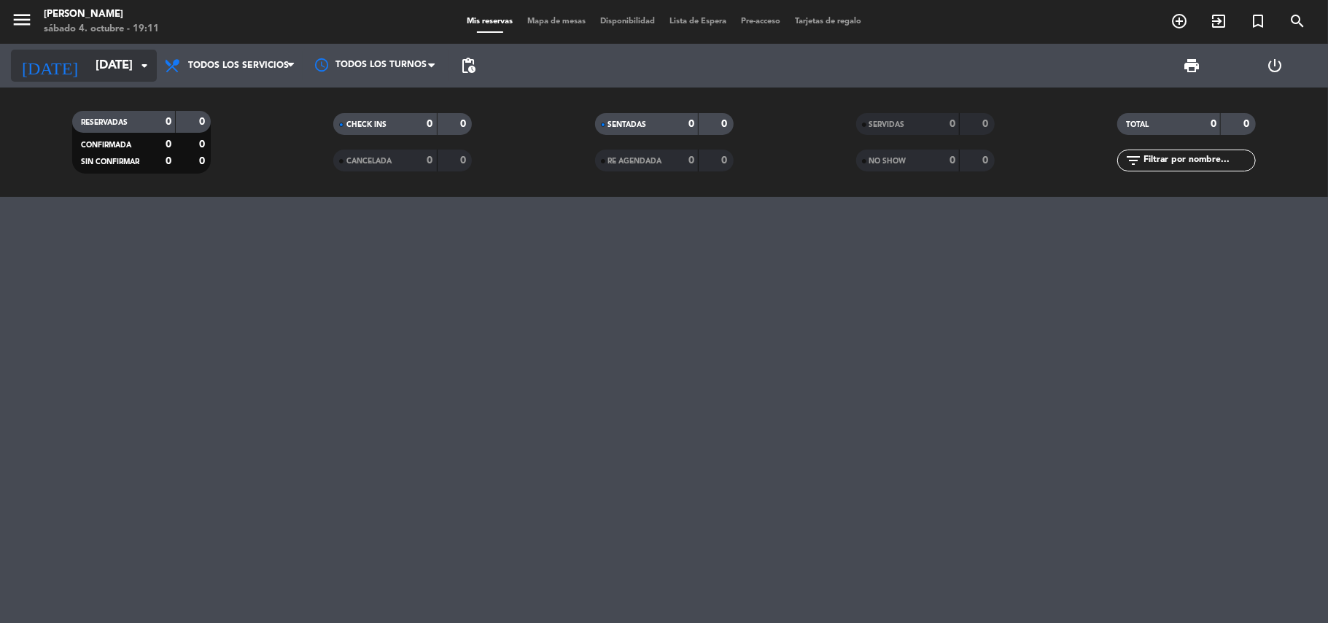
click at [100, 58] on input "[DATE]" at bounding box center [167, 66] width 158 height 28
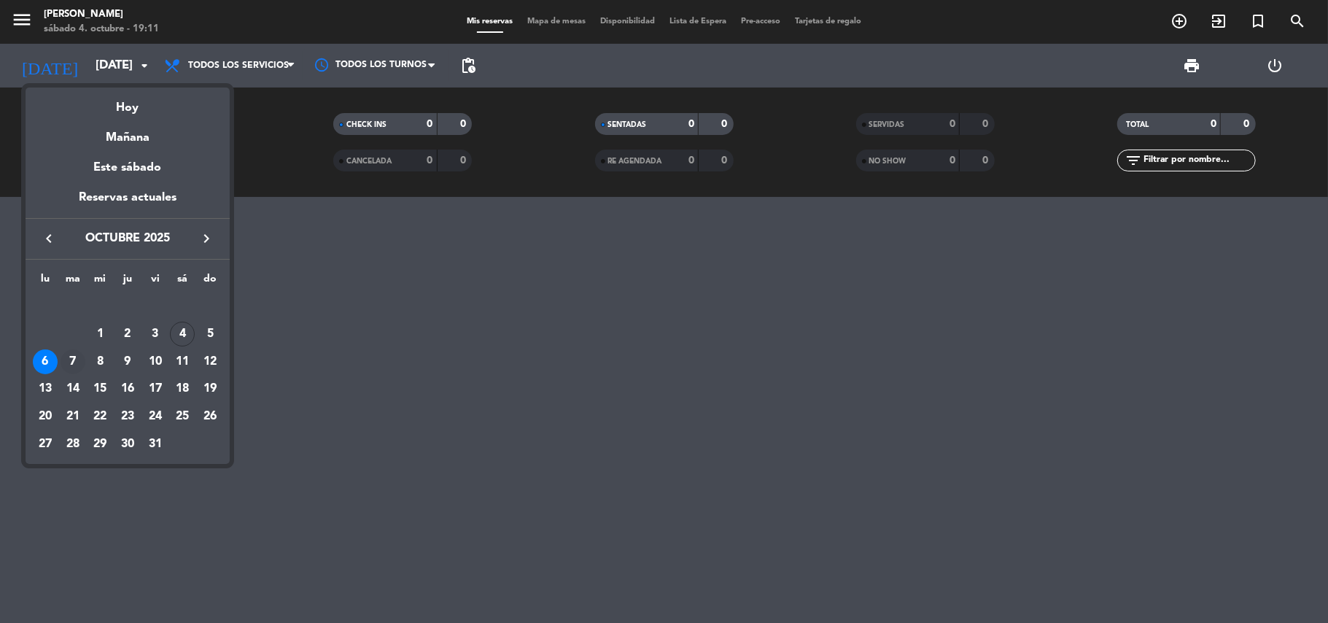
click at [71, 366] on div "7" at bounding box center [73, 361] width 25 height 25
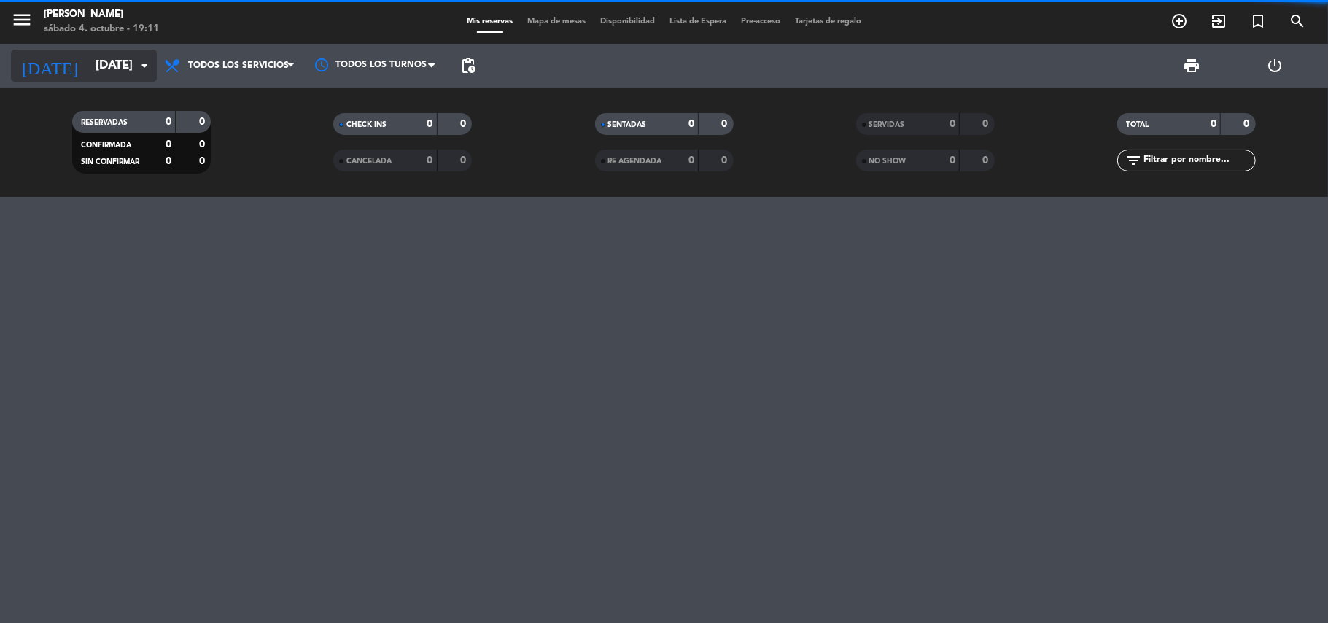
click at [105, 71] on input "[DATE]" at bounding box center [167, 66] width 158 height 28
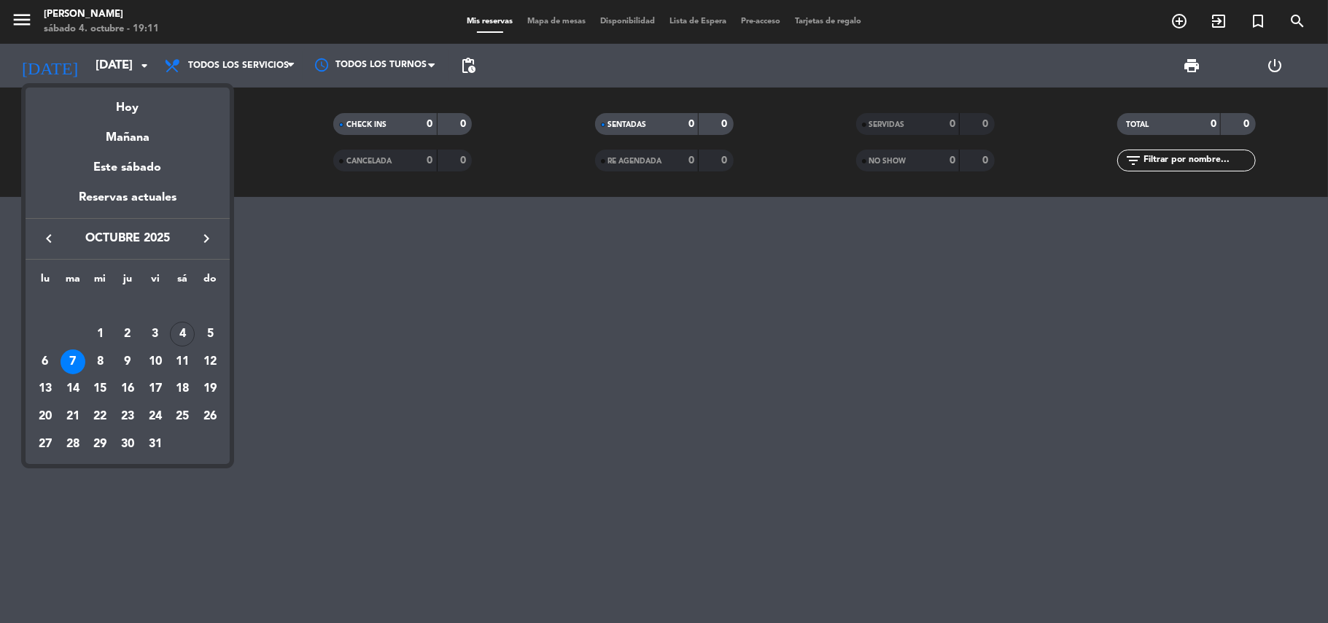
click at [105, 360] on div "8" at bounding box center [100, 361] width 25 height 25
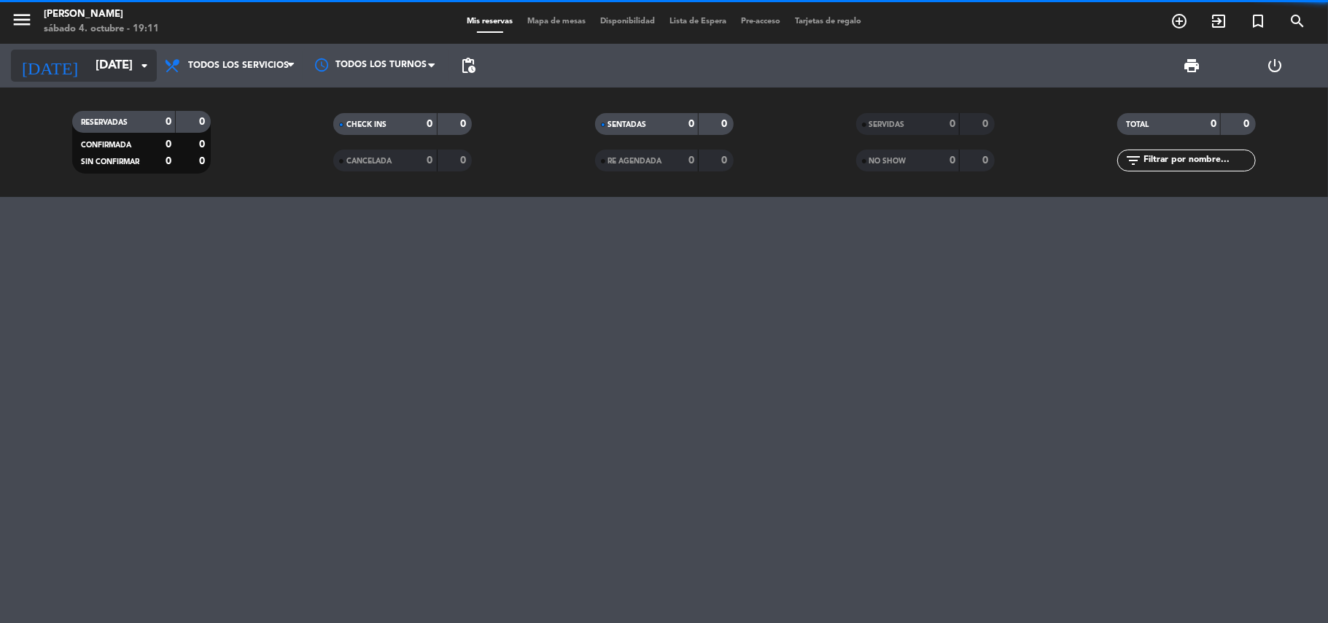
click at [112, 79] on input "[DATE]" at bounding box center [167, 66] width 158 height 28
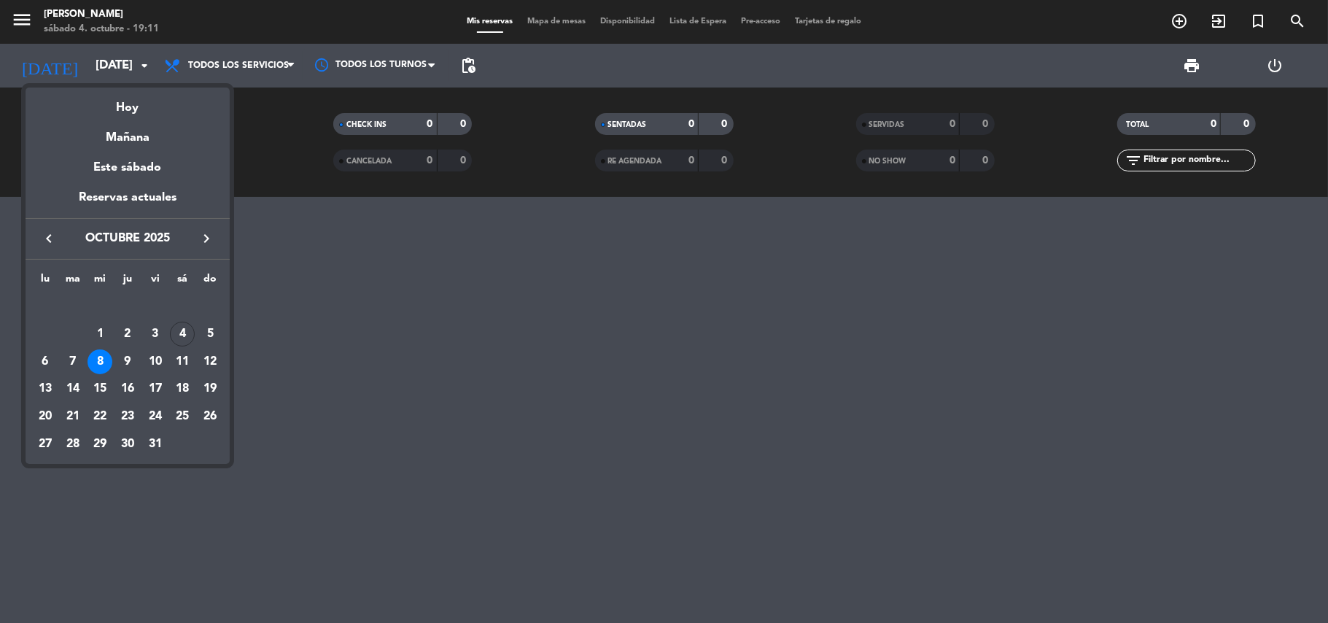
click at [132, 365] on div "9" at bounding box center [127, 361] width 25 height 25
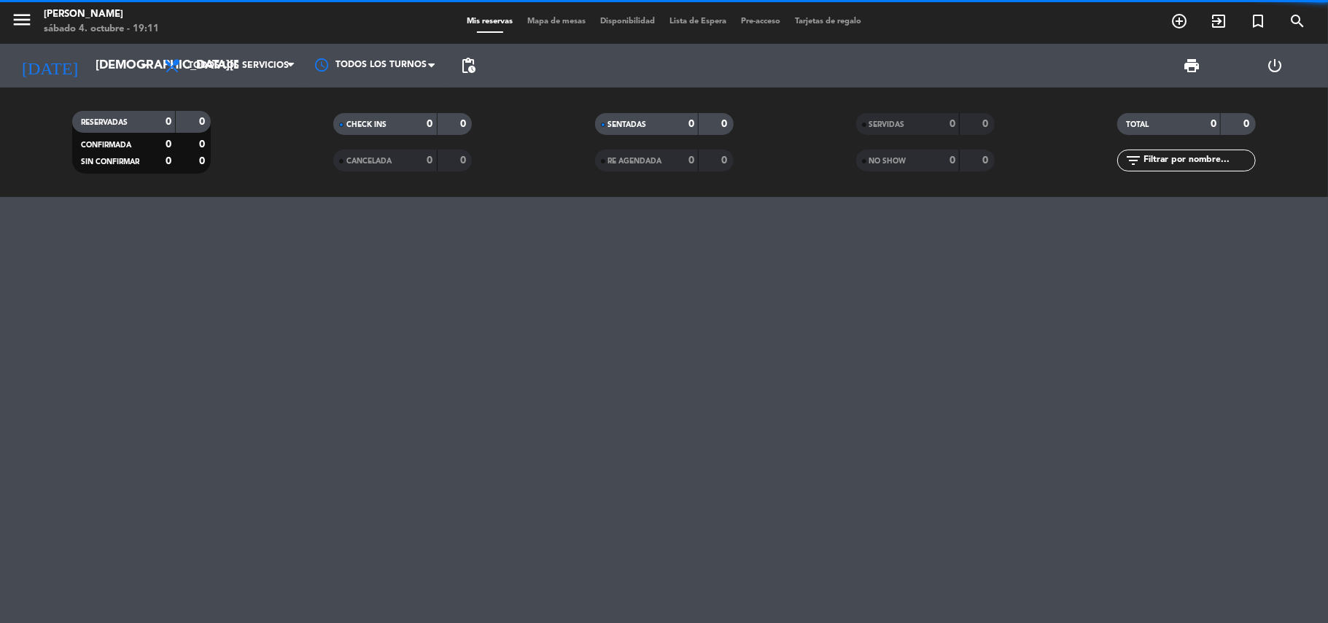
click at [102, 85] on div "[DATE] [DATE] arrow_drop_down" at bounding box center [84, 66] width 146 height 44
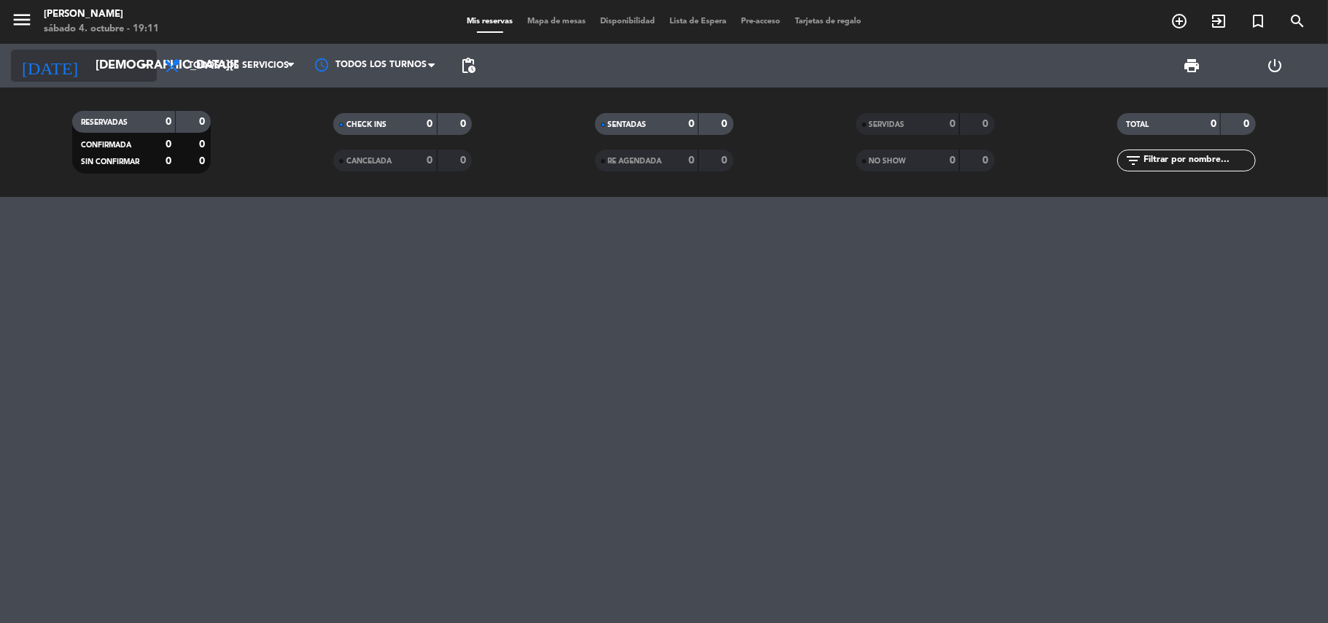
click at [106, 69] on input "[DEMOGRAPHIC_DATA][DATE]" at bounding box center [167, 66] width 158 height 28
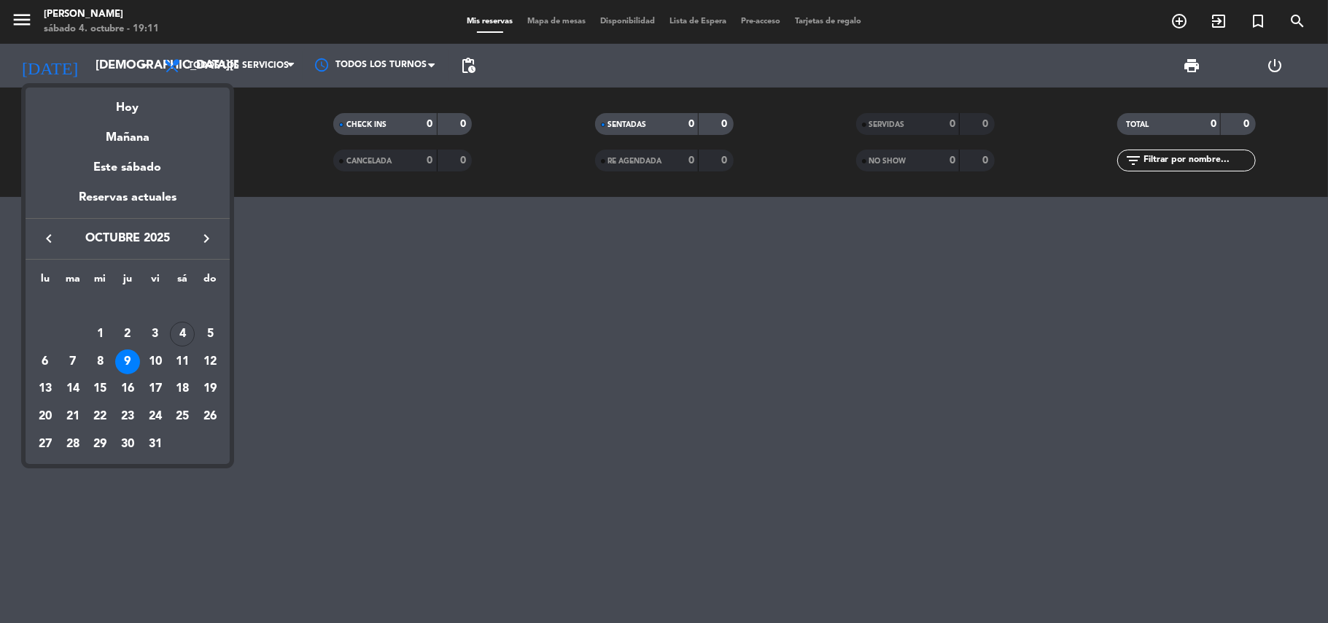
click at [161, 362] on div "10" at bounding box center [155, 361] width 25 height 25
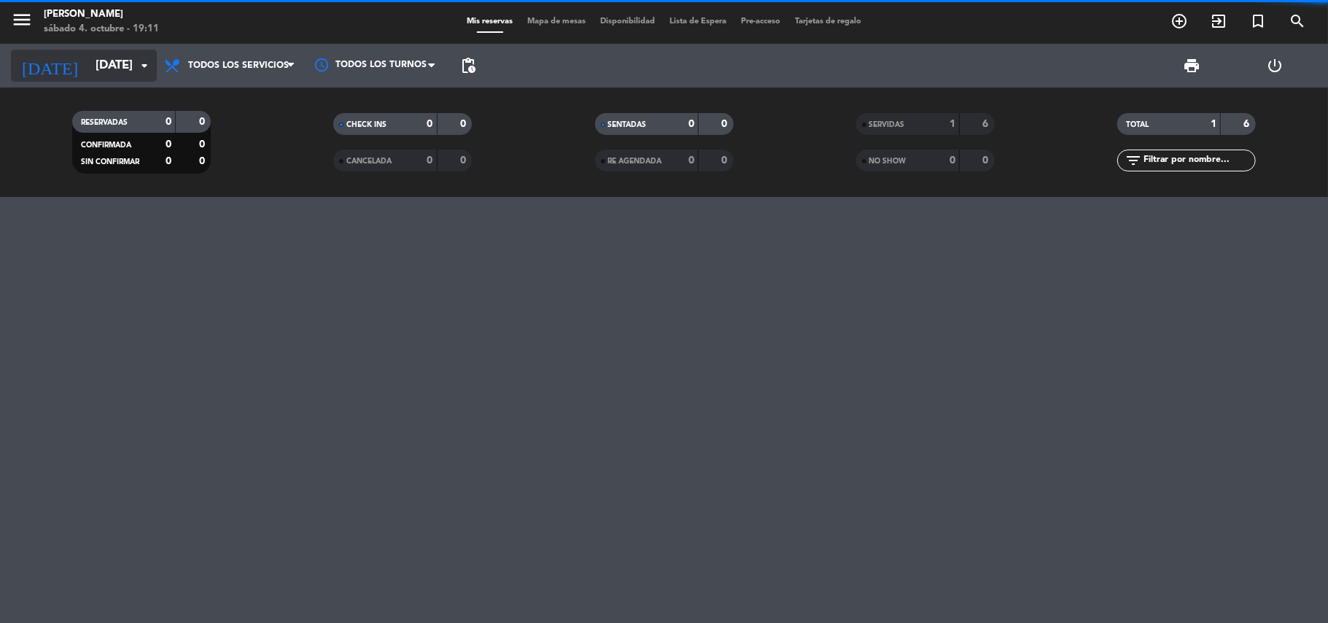
click at [106, 60] on input "[DATE]" at bounding box center [167, 66] width 158 height 28
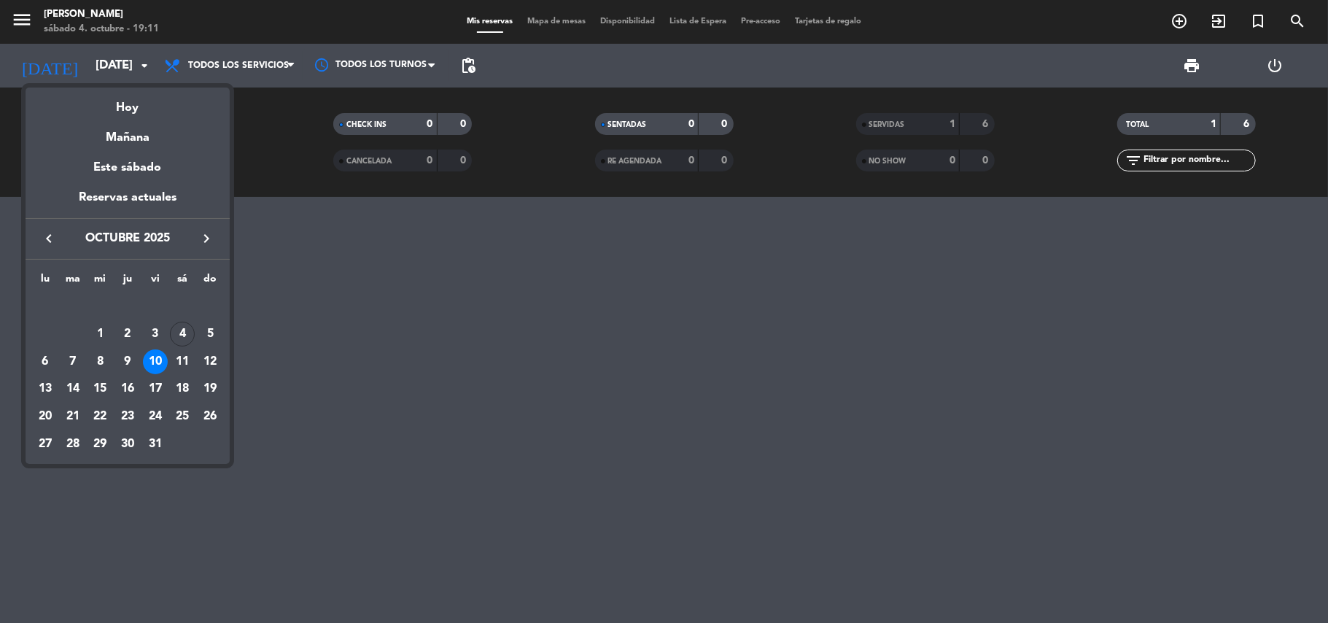
click at [185, 371] on div "11" at bounding box center [182, 361] width 25 height 25
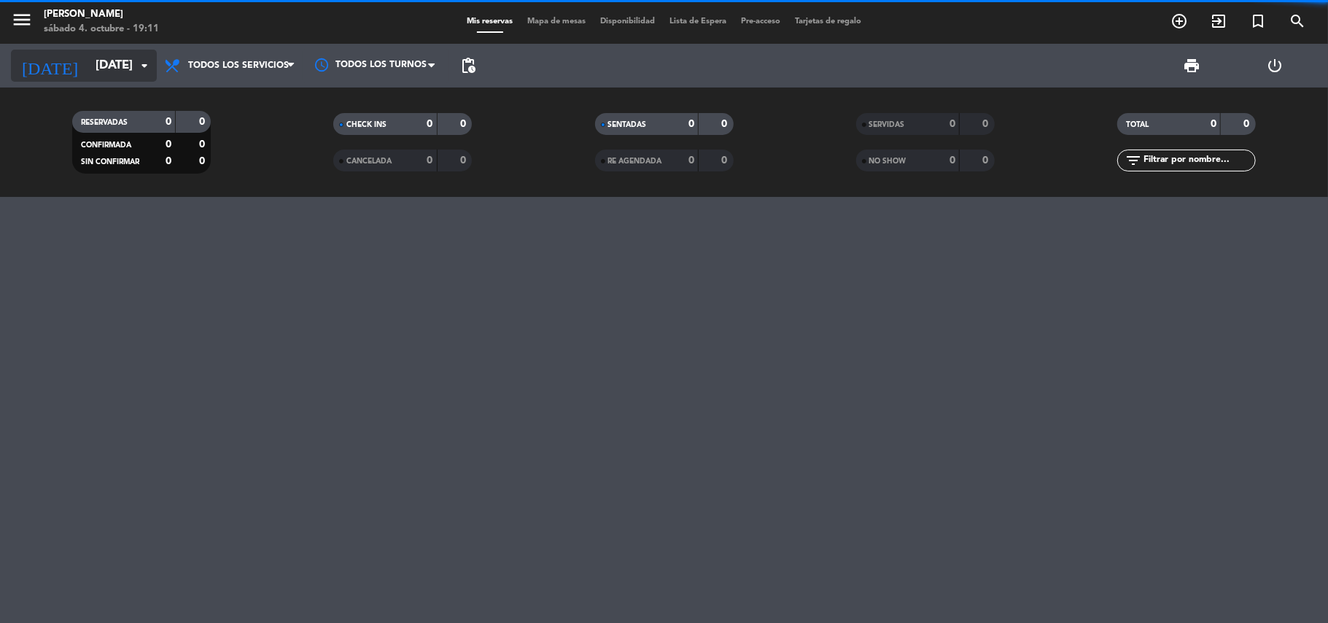
click at [88, 64] on input "[DATE]" at bounding box center [167, 66] width 158 height 28
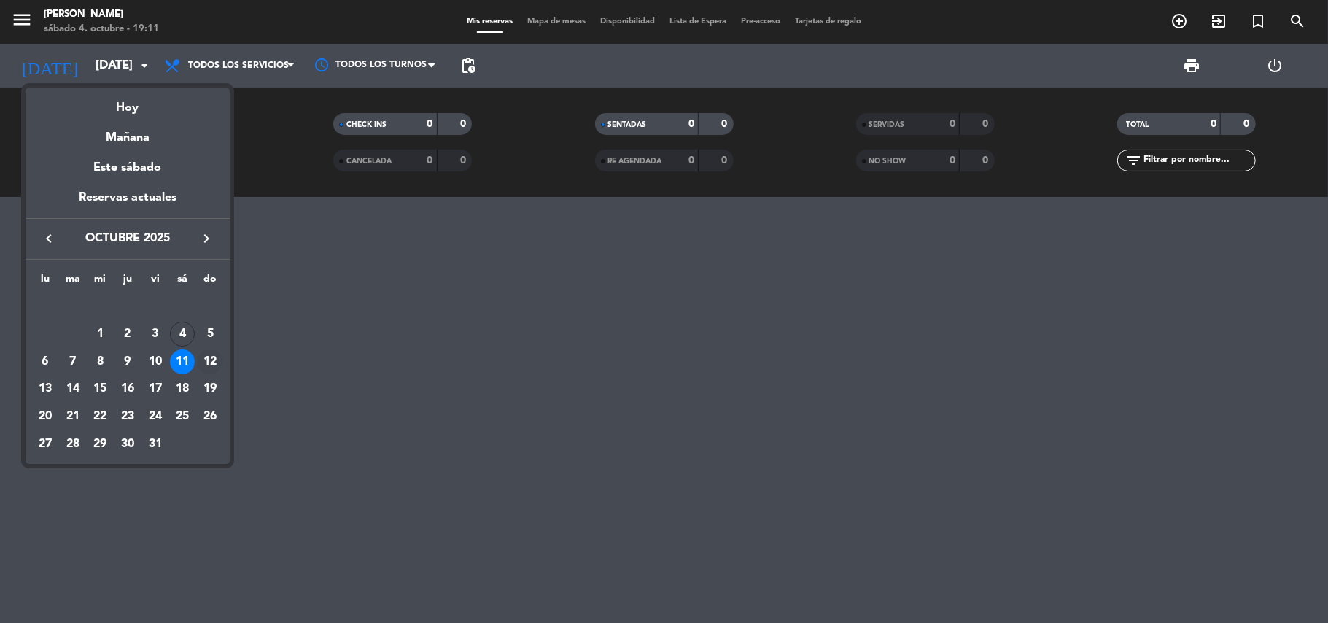
click at [204, 359] on div "12" at bounding box center [210, 361] width 25 height 25
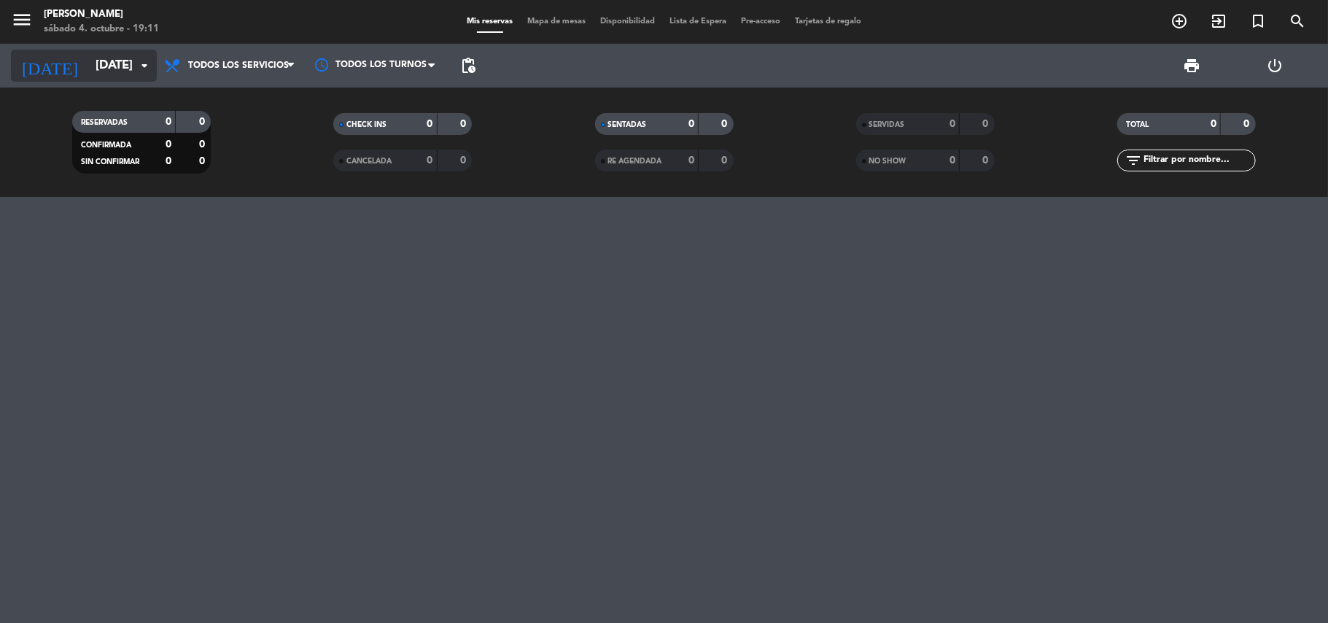
click at [95, 59] on input "[DATE]" at bounding box center [167, 66] width 158 height 28
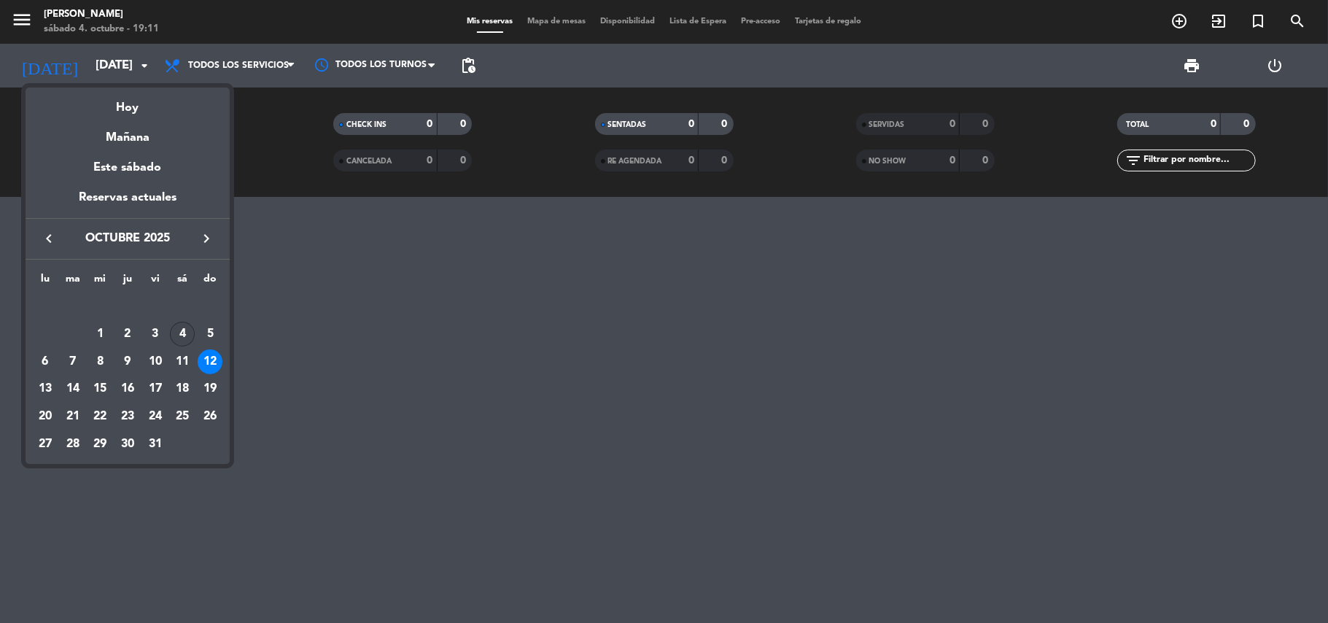
click at [194, 330] on div "4" at bounding box center [182, 334] width 25 height 25
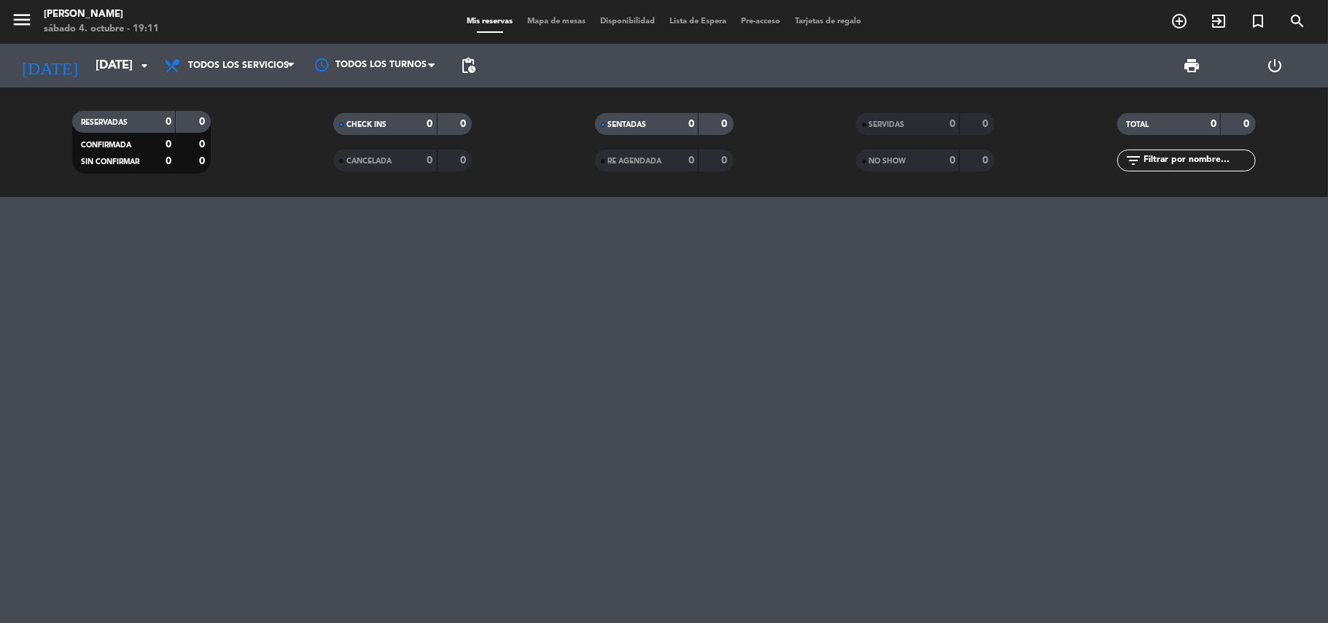
type input "[DATE]"
